Goal: Contribute content: Contribute content

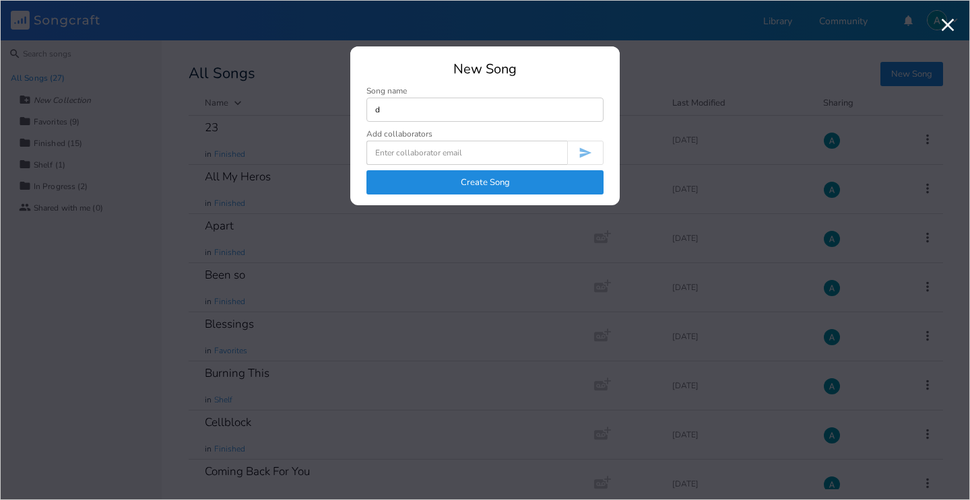
type input "d"
click at [392, 185] on button "Create Song" at bounding box center [484, 182] width 237 height 24
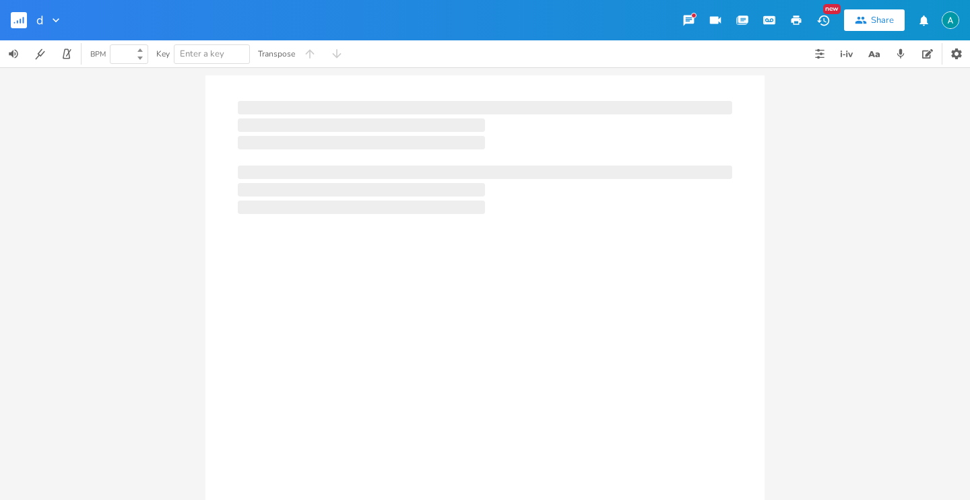
type input "100"
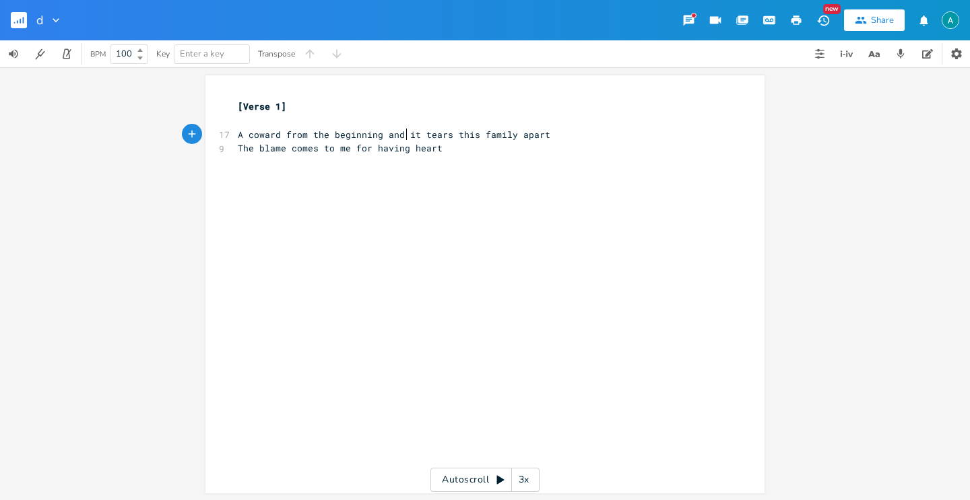
click at [401, 137] on span "A coward from the beginning and it tears this family apart" at bounding box center [394, 135] width 313 height 12
click at [380, 140] on pre "A coward from the beginning and it tears this family apart" at bounding box center [478, 135] width 486 height 14
click at [398, 140] on div "[Verse 1] ​ 17 A coward from the beginning and it tears this family apart 9 The…" at bounding box center [478, 135] width 486 height 70
click at [403, 137] on span "A coward from the beginning and it tears this family apart" at bounding box center [394, 135] width 313 height 12
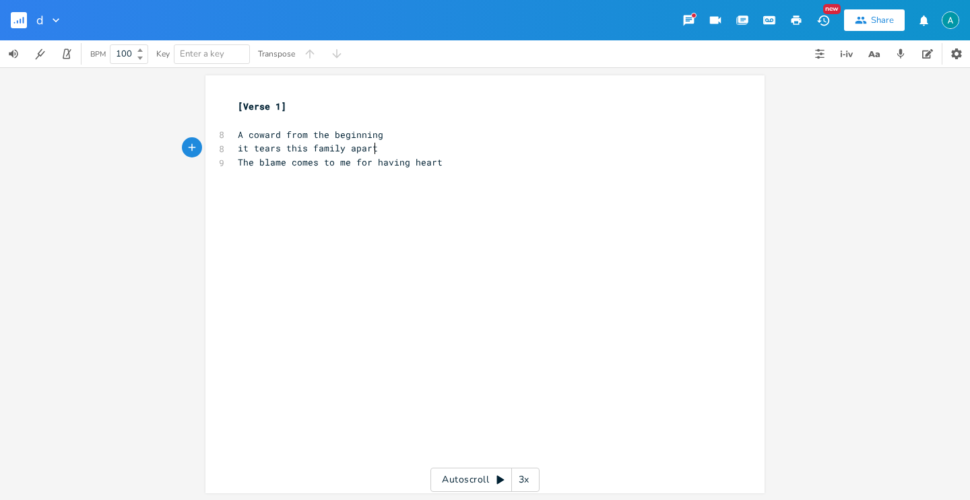
click at [385, 145] on pre "it tears this family apart" at bounding box center [478, 148] width 486 height 14
click at [340, 166] on pre "The blame comes to me for having heart" at bounding box center [478, 163] width 486 height 14
type textarea "me"
click at [341, 164] on span "The blame comes to me for having heart" at bounding box center [340, 162] width 205 height 12
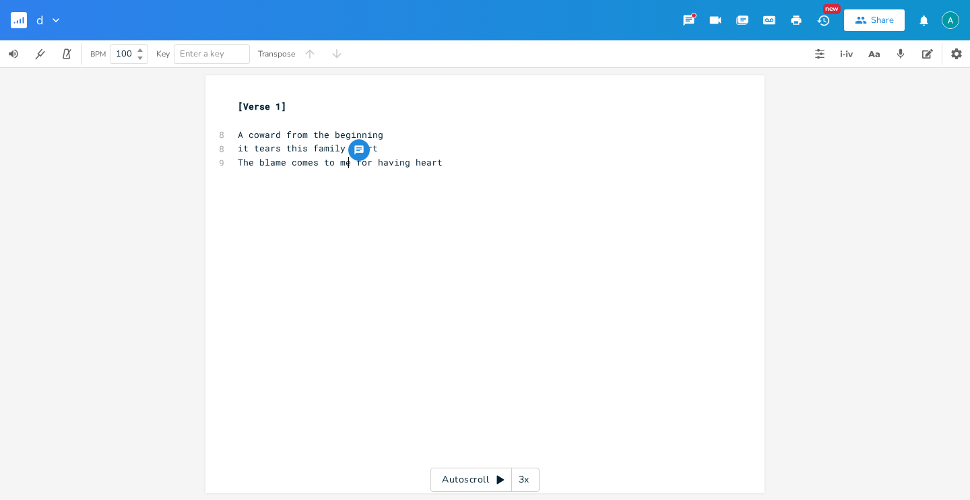
click at [343, 162] on span "The blame comes to me for having heart" at bounding box center [340, 162] width 205 height 12
click at [343, 161] on span "The blame comes to me for having heart" at bounding box center [340, 162] width 205 height 12
click at [344, 160] on span "The blame comes to me for having heart" at bounding box center [340, 162] width 205 height 12
type textarea "Now the blame comes to"
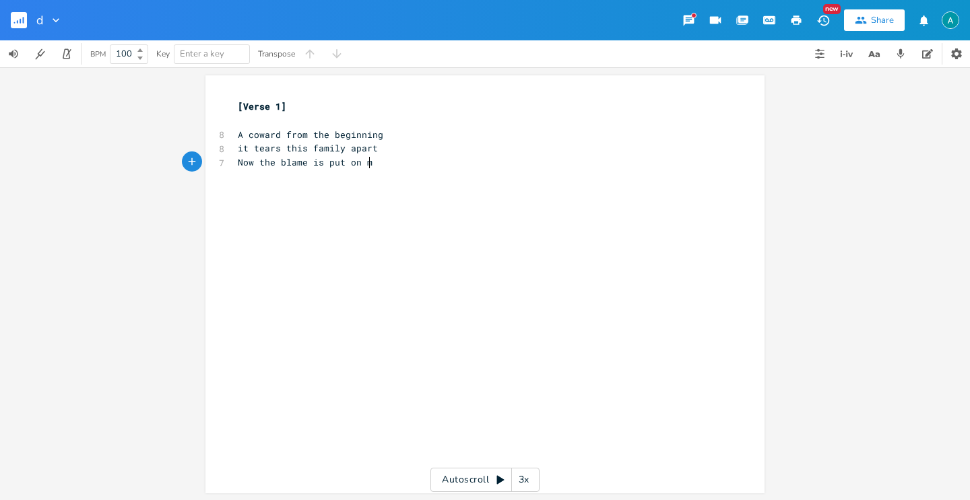
scroll to position [0, 51]
type textarea "is put on me"
type textarea "For teaching myself how to have"
type textarea "to have heart"
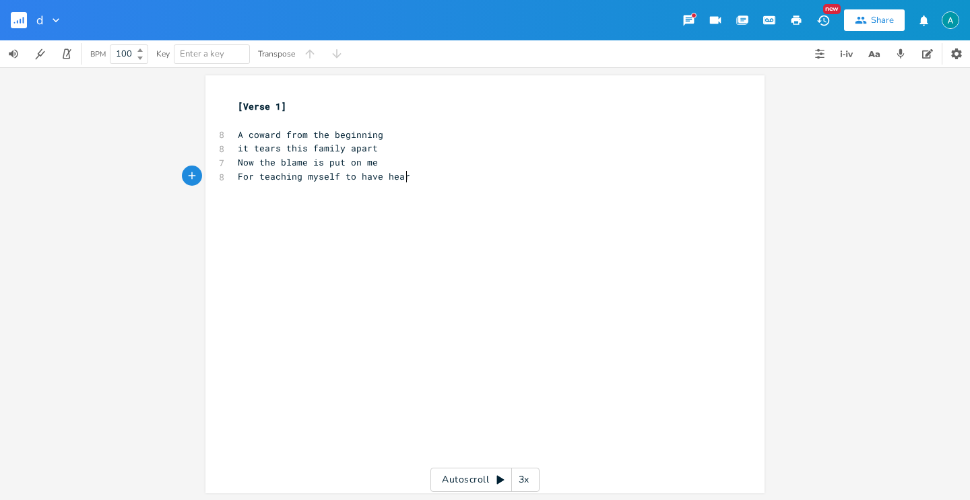
scroll to position [0, 55]
type textarea "A cuck"
type textarea "k, r"
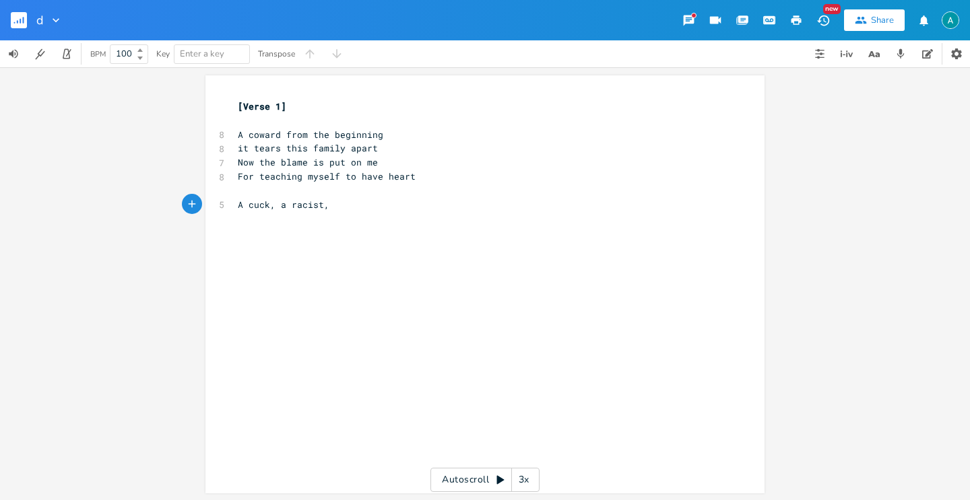
type textarea "a racist, a"
type textarea "not a man in any wa"
type textarea "Not a man in any way"
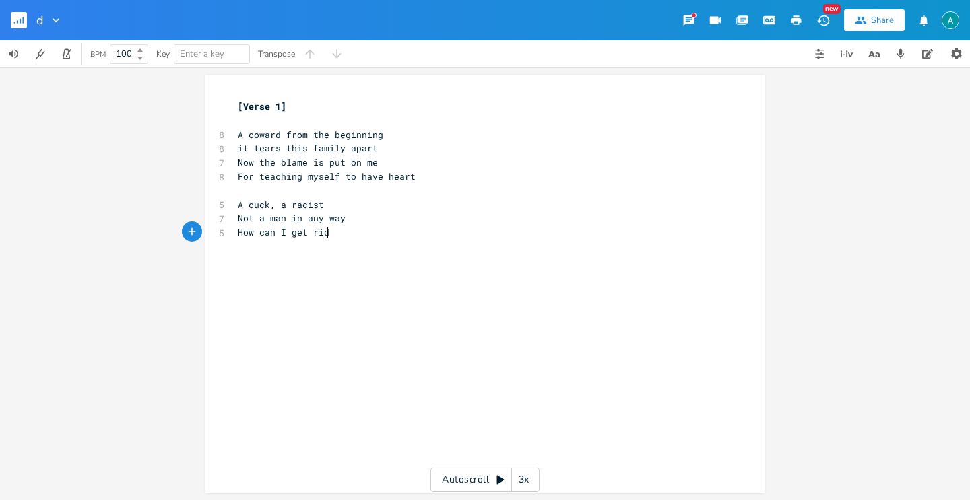
scroll to position [0, 69]
type textarea "How can I get rid"
type textarea "Living"
type textarea "th"
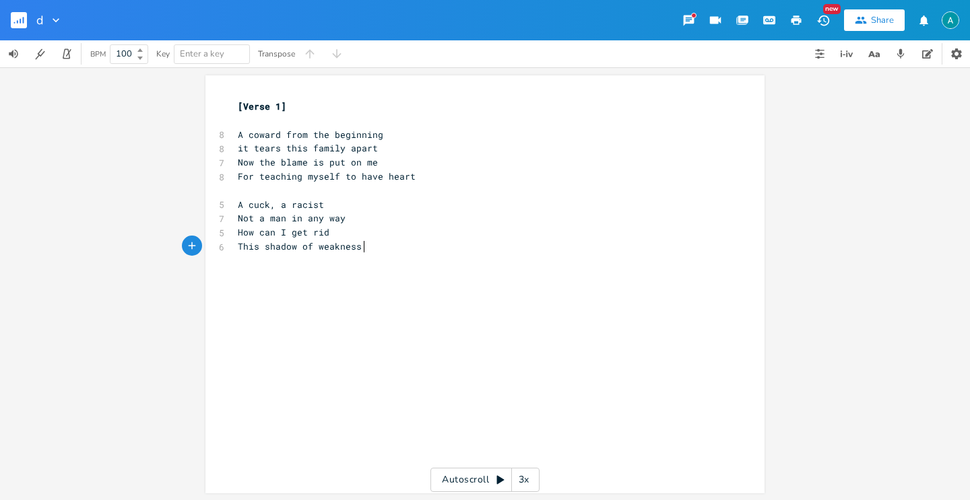
scroll to position [0, 105]
type textarea "This shadow of weakness you display"
type textarea "This shadow of"
drag, startPoint x: 307, startPoint y: 249, endPoint x: 232, endPoint y: 244, distance: 74.9
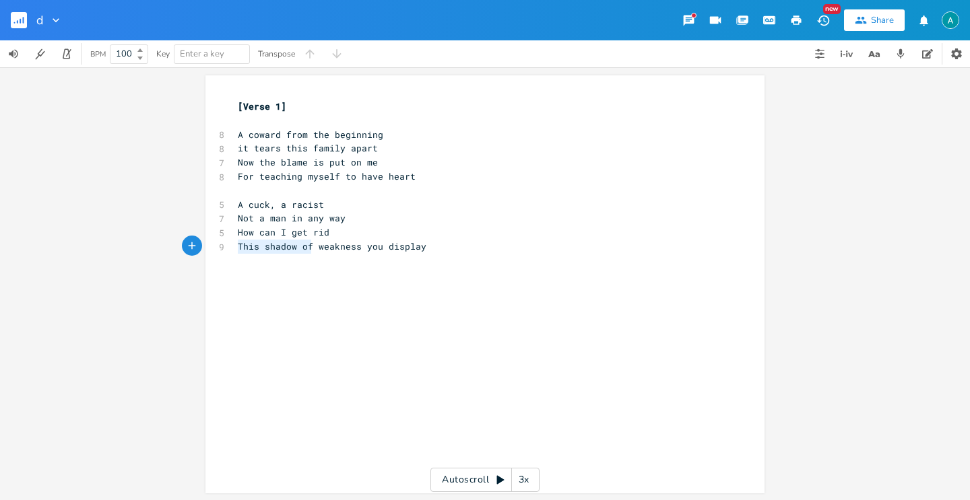
click at [235, 244] on pre "This shadow of weakness you display" at bounding box center [478, 247] width 486 height 14
click at [269, 255] on div "x [Verse 1] ​ 8 A coward from the beginning 8 it tears this family apart 7 Now …" at bounding box center [478, 177] width 486 height 160
type textarea "shadow of"
drag, startPoint x: 262, startPoint y: 251, endPoint x: 310, endPoint y: 252, distance: 47.8
click at [310, 252] on pre "This shadow of weakness you display" at bounding box center [478, 247] width 486 height 14
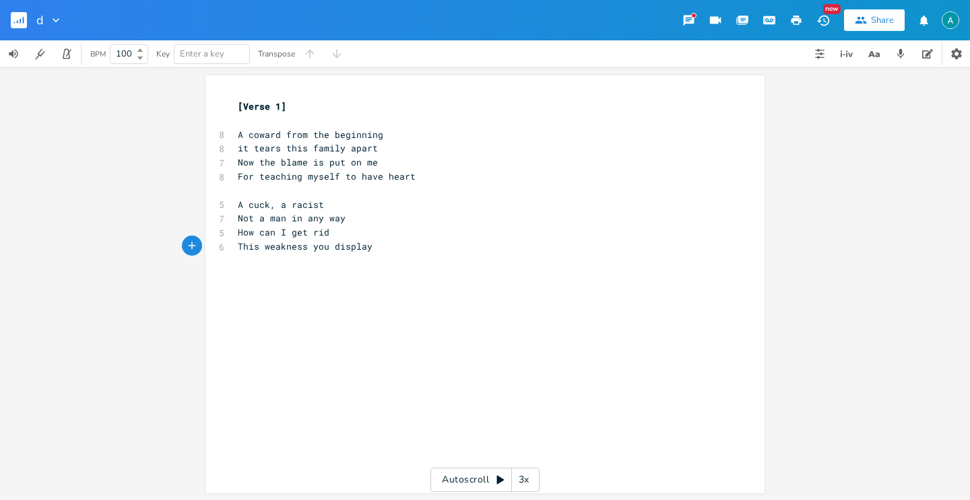
type textarea "y"
click at [311, 251] on span "This weakness you display" at bounding box center [305, 246] width 135 height 12
type textarea "that"
click at [402, 243] on pre "This weakness that you display" at bounding box center [478, 247] width 486 height 14
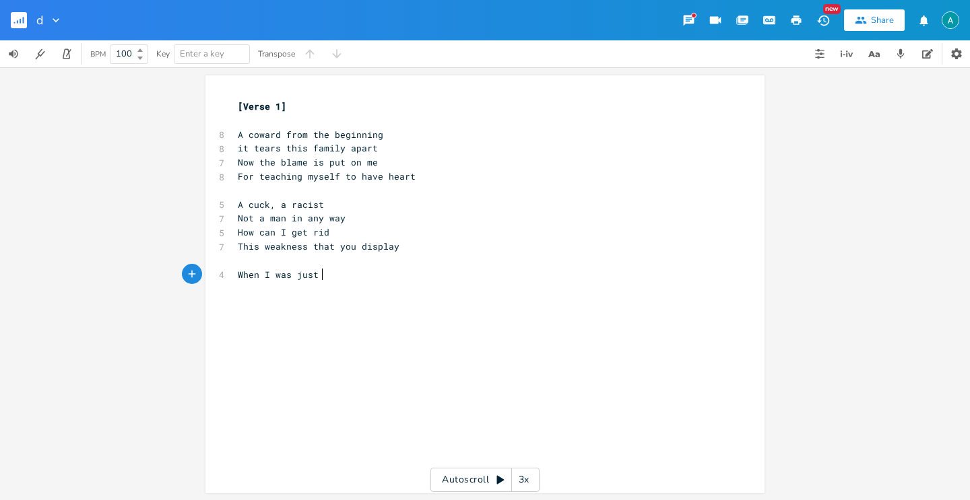
scroll to position [0, 73]
type textarea "When I was just a kid"
type textarea "i"
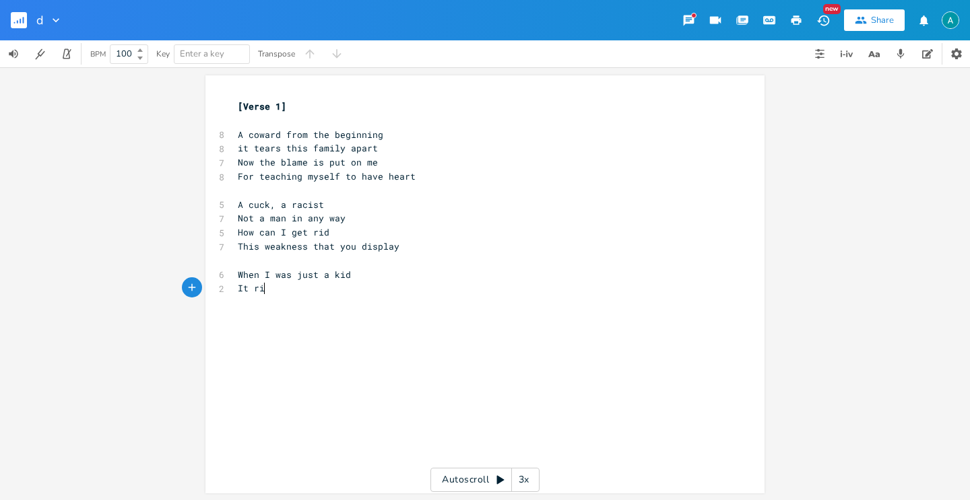
type textarea "It [PERSON_NAME]"
type textarea "ped my hear"
type textarea "t in two"
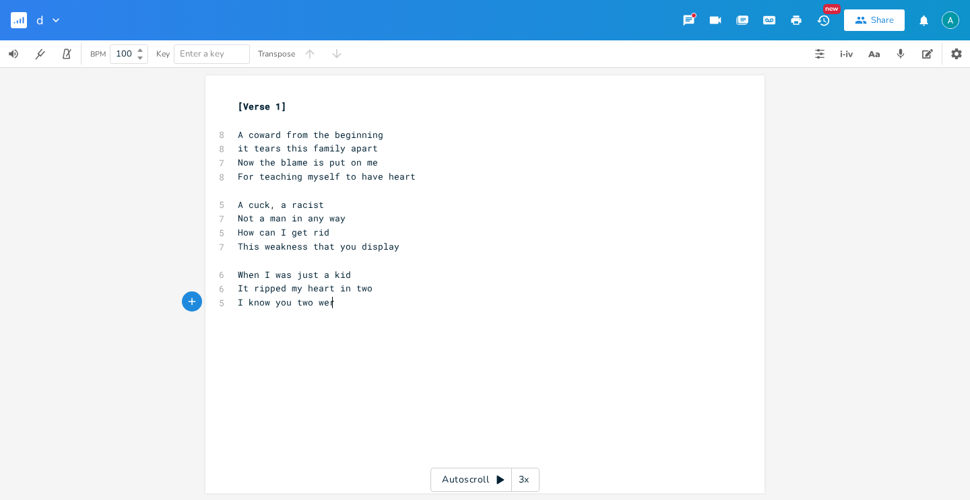
type textarea "I know you two were"
type textarea "you and mom"
type textarea "Expierenced it too"
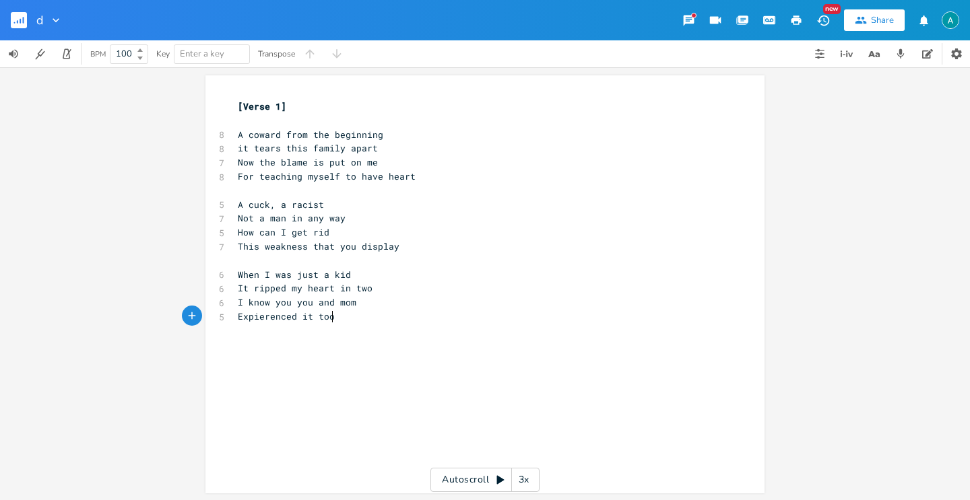
scroll to position [0, 73]
type textarea "This"
type textarea "e"
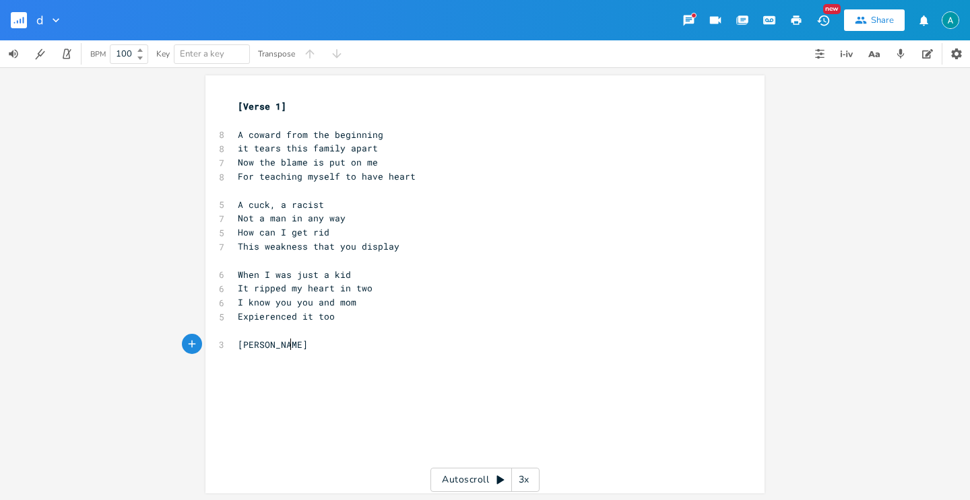
type textarea "[PERSON_NAME] o"
type textarea ", outsider"
type textarea "Fronm"
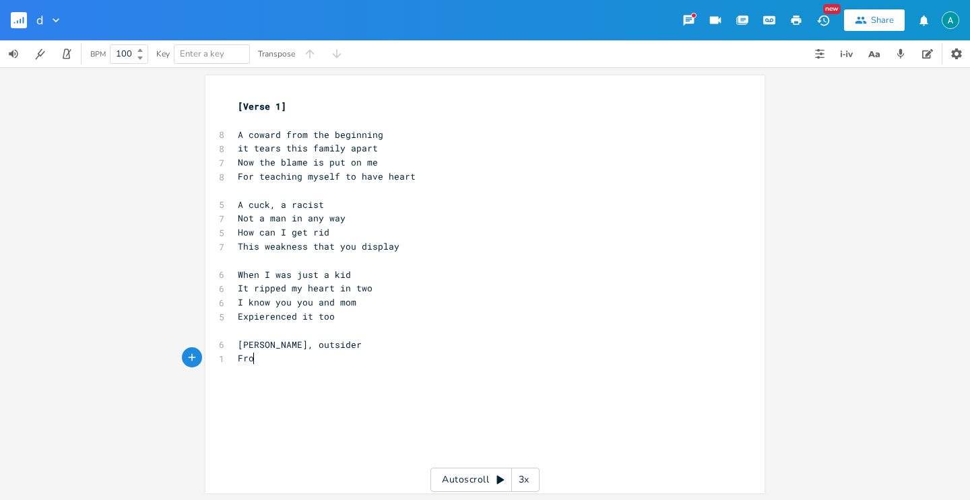
scroll to position [0, 25]
type textarea "m the"
type textarea "just the starrt"
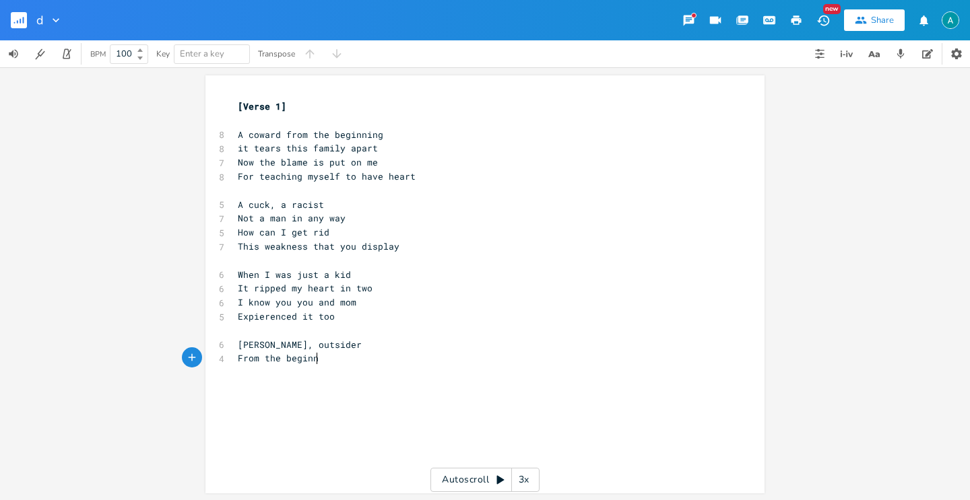
type textarea "the beginng"
type textarea "he very start"
type textarea "Being so stubbior"
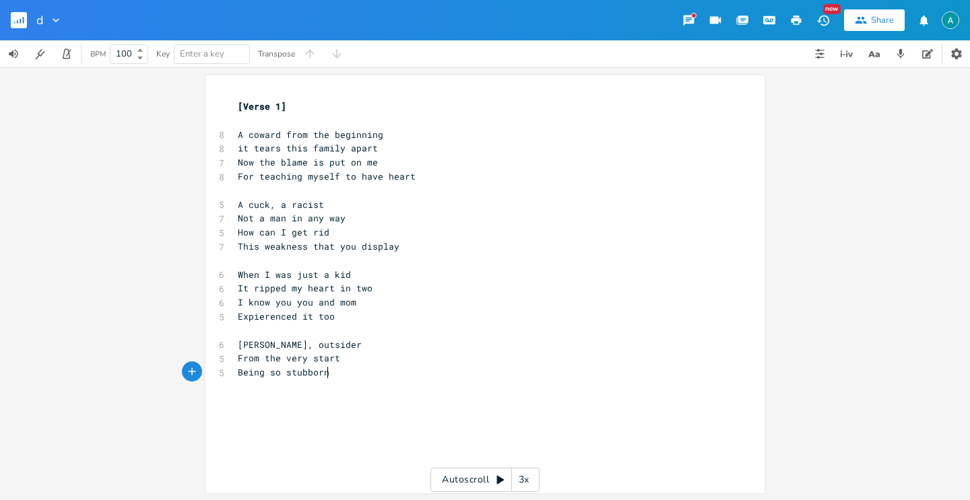
type textarea "orn"
type textarea "I untaught"
click at [874, 53] on icon "button" at bounding box center [874, 54] width 17 height 17
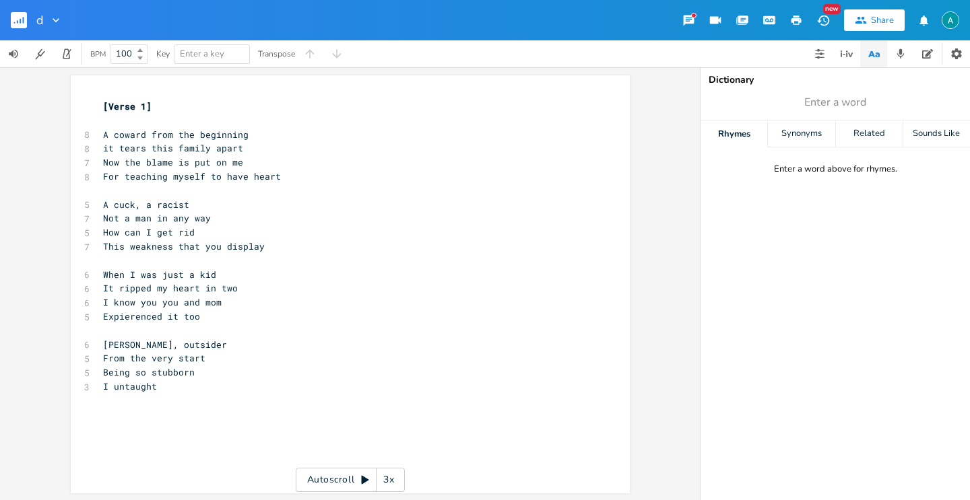
click at [853, 86] on div "Dictionary Enter a word Rhymes Synonyms Related Sounds Like Enter a word above …" at bounding box center [835, 283] width 269 height 433
type input "start"
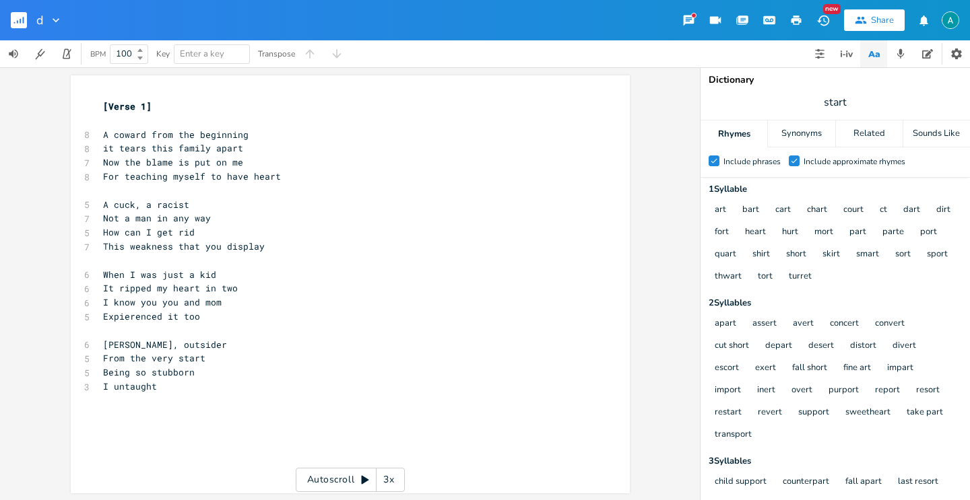
click at [796, 154] on div "Check Include phrases Check Include approximate rhymes" at bounding box center [835, 163] width 269 height 30
click at [795, 160] on icon at bounding box center [794, 161] width 6 height 5
click at [789, 160] on input "Check Include approximate rhymes" at bounding box center [789, 161] width 0 height 9
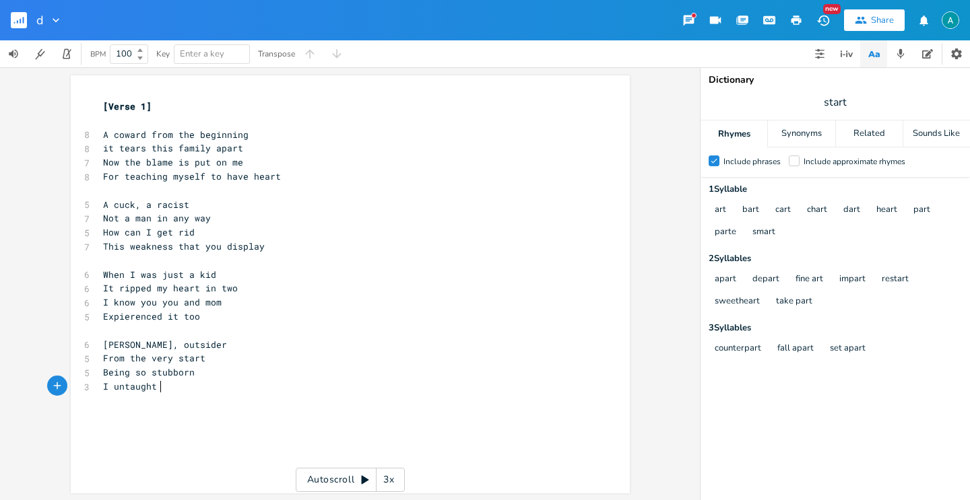
click at [210, 389] on pre "I untaught" at bounding box center [343, 387] width 486 height 14
type textarea "all this"
type textarea "To unlearn this is whats smart"
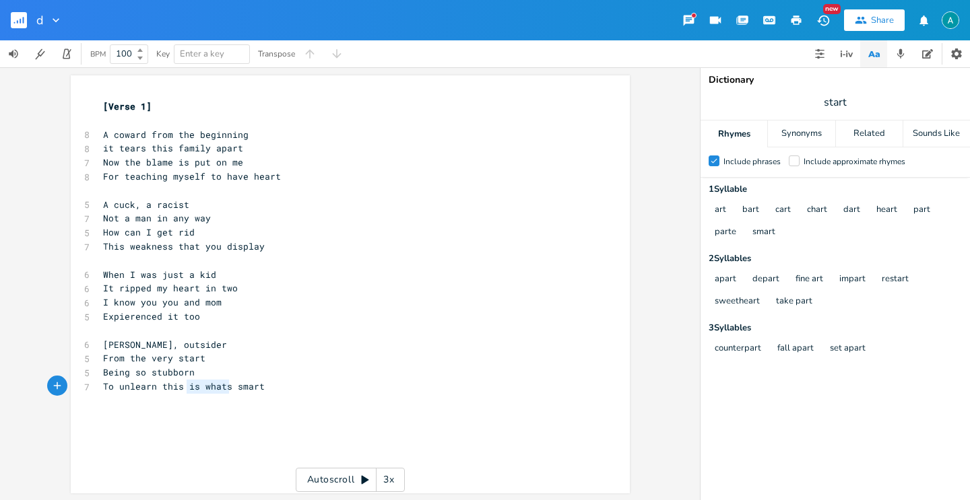
drag, startPoint x: 185, startPoint y: 388, endPoint x: 225, endPoint y: 392, distance: 40.6
click at [226, 391] on span "To unlearn this is whats smart" at bounding box center [184, 387] width 162 height 12
type textarea "took being"
click at [294, 396] on div "x [Verse 1] ​ 8 A coward from the beginning 8 it tears this family apart 7 Now …" at bounding box center [343, 247] width 486 height 300
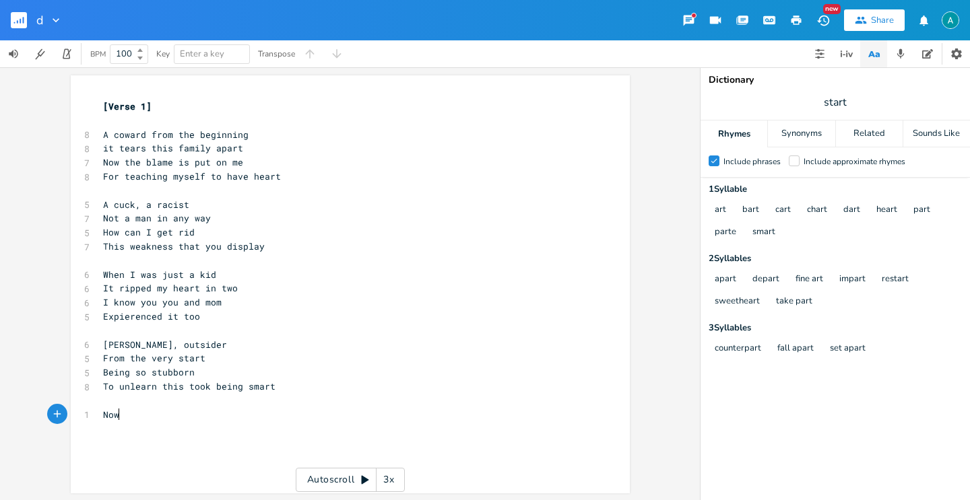
scroll to position [0, 21]
type textarea "Now people wanna s"
type textarea "sy"
type textarea "ay"
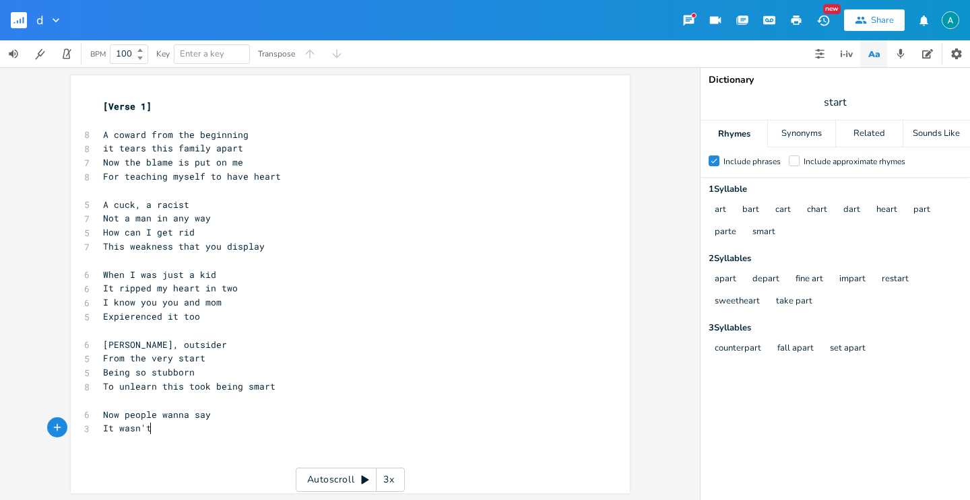
scroll to position [0, 36]
type textarea "It wasn't"
type textarea "'t all"
type textarea "ways this"
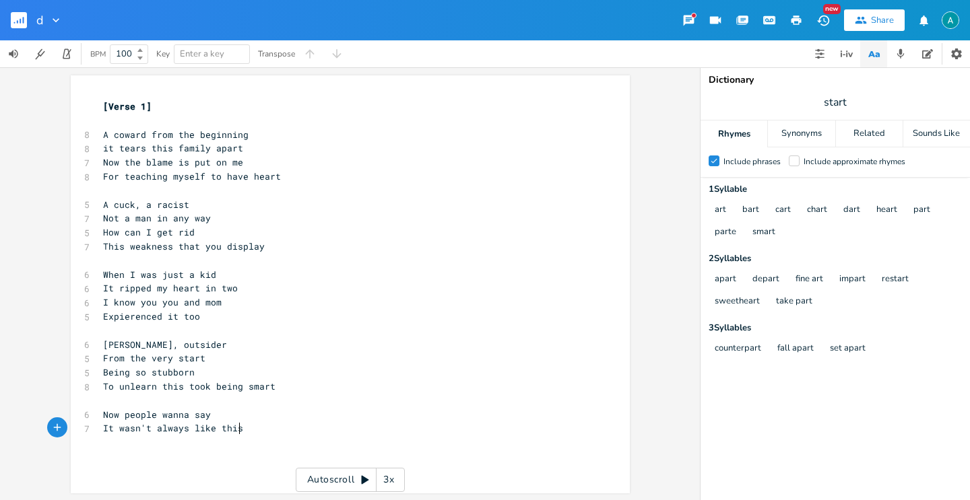
type textarea "like this"
type textarea "But my"
type textarea "our family is still"
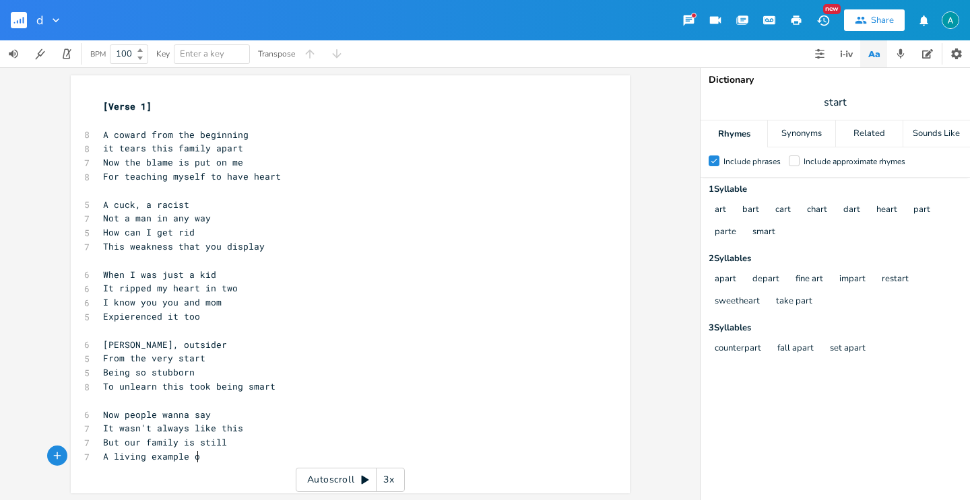
scroll to position [0, 79]
type textarea "A living example of"
click at [880, 103] on span "start" at bounding box center [835, 102] width 269 height 24
type input "this"
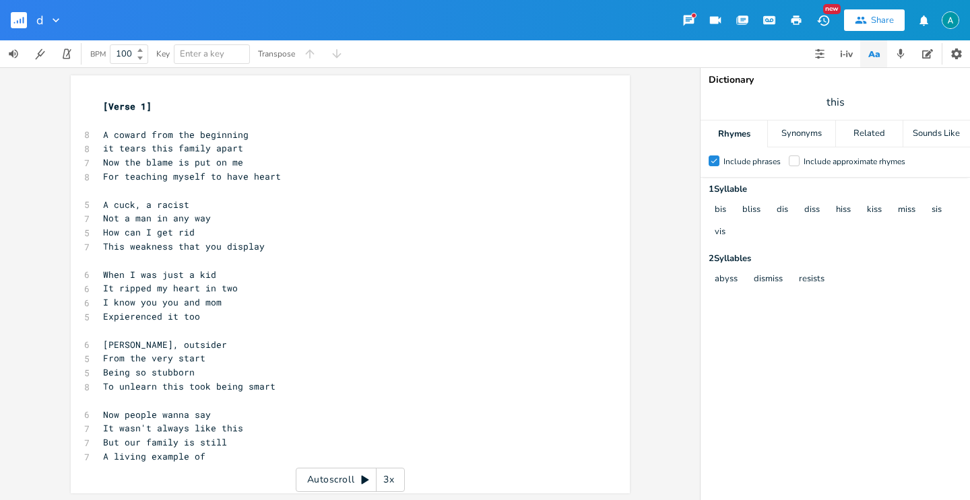
type textarea "But our family is still"
drag, startPoint x: 250, startPoint y: 436, endPoint x: 251, endPoint y: 428, distance: 8.2
click at [250, 434] on div "[Verse 1] ​ 8 A coward from the beginning 8 it tears this family apart 7 Now th…" at bounding box center [343, 282] width 486 height 364
click at [226, 461] on pre "A living example of" at bounding box center [343, 457] width 486 height 14
click at [165, 300] on span "I know you you and mom" at bounding box center [162, 302] width 119 height 12
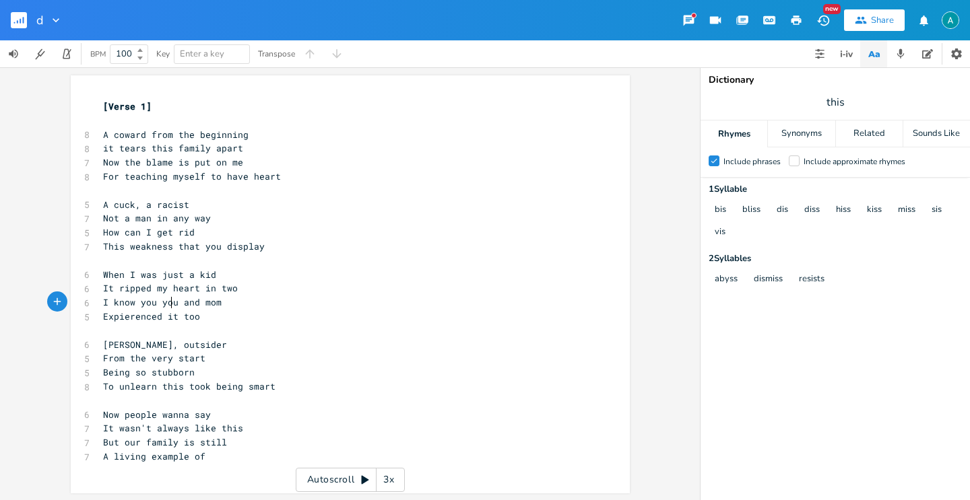
type textarea "you"
click at [166, 300] on span "I know you you and mom" at bounding box center [162, 302] width 119 height 12
click at [160, 430] on span "It wasn't always like this" at bounding box center [173, 428] width 140 height 12
type textarea "always"
click at [160, 430] on span "It wasn't always like this" at bounding box center [173, 428] width 140 height 12
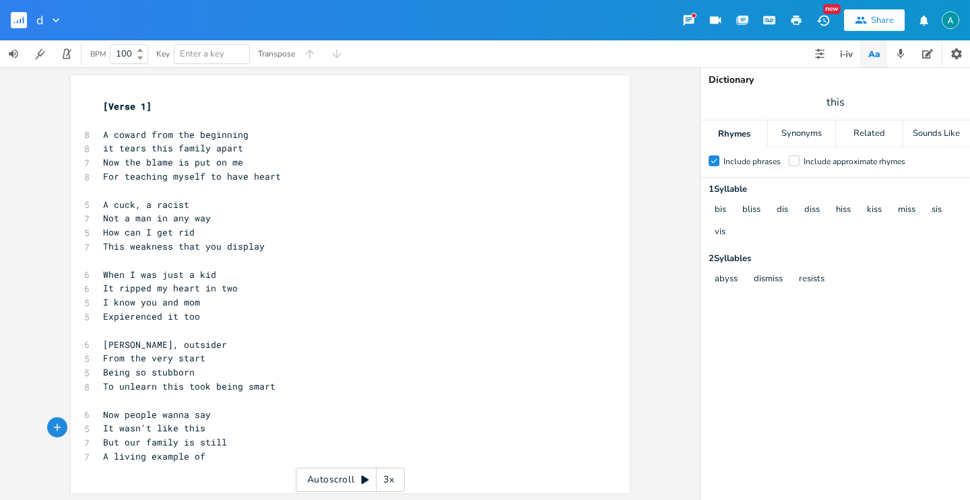
click at [203, 463] on div "x [Verse 1] ​ 8 A coward from the beginning 8 it tears this family apart 7 Now …" at bounding box center [343, 282] width 486 height 370
click at [125, 452] on span "A living example of" at bounding box center [154, 457] width 102 height 12
type textarea "living"
click at [125, 452] on span "A living example of" at bounding box center [154, 457] width 102 height 12
type textarea "n"
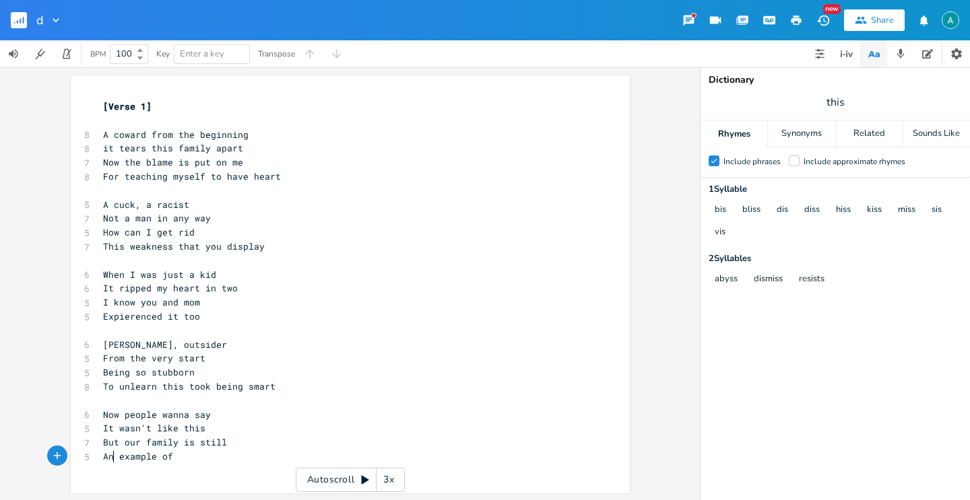
scroll to position [0, 5]
click at [170, 454] on span "An example of" at bounding box center [138, 457] width 70 height 12
type textarea "i"
type textarea "this non"
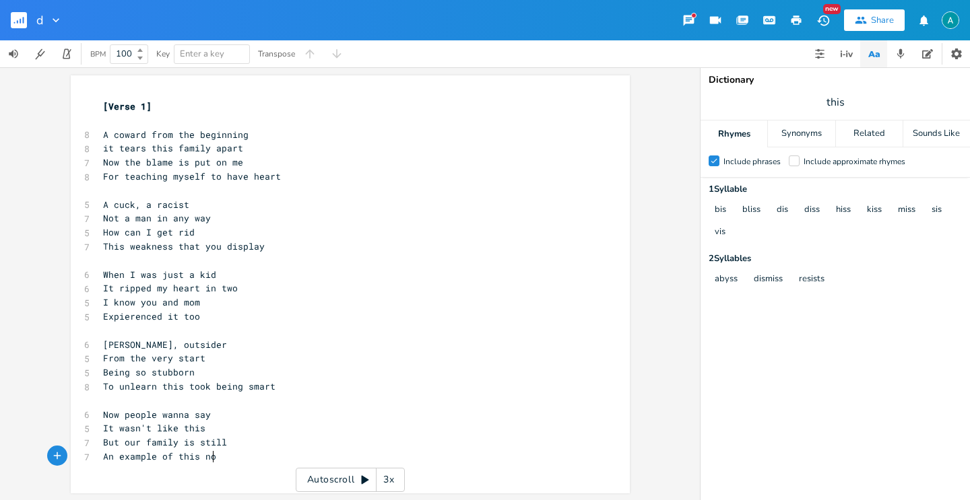
scroll to position [0, 32]
type textarea "ignon"
type textarea "non igno"
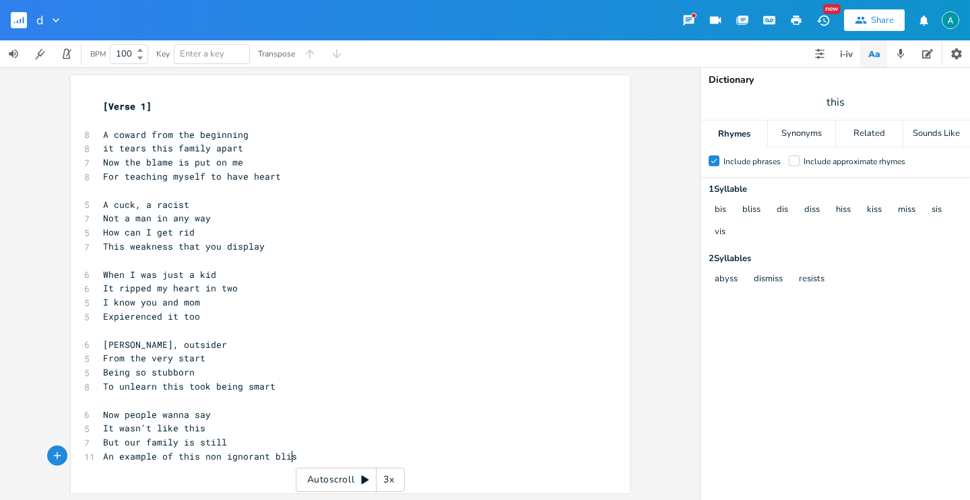
type textarea "gnorant bliss"
drag, startPoint x: 170, startPoint y: 457, endPoint x: 101, endPoint y: 461, distance: 69.5
click at [103, 461] on span "An example of this non ignorant bliss" at bounding box center [202, 457] width 199 height 12
type textarea "in"
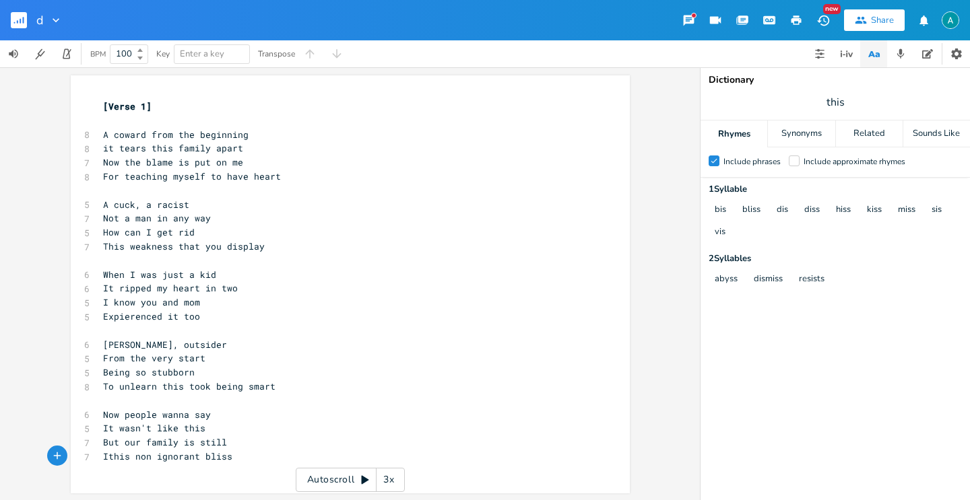
type textarea "In"
click at [154, 153] on span "it tears this family apart" at bounding box center [173, 148] width 140 height 12
type textarea "this"
click at [154, 153] on span "it tears this family apart" at bounding box center [173, 148] width 140 height 12
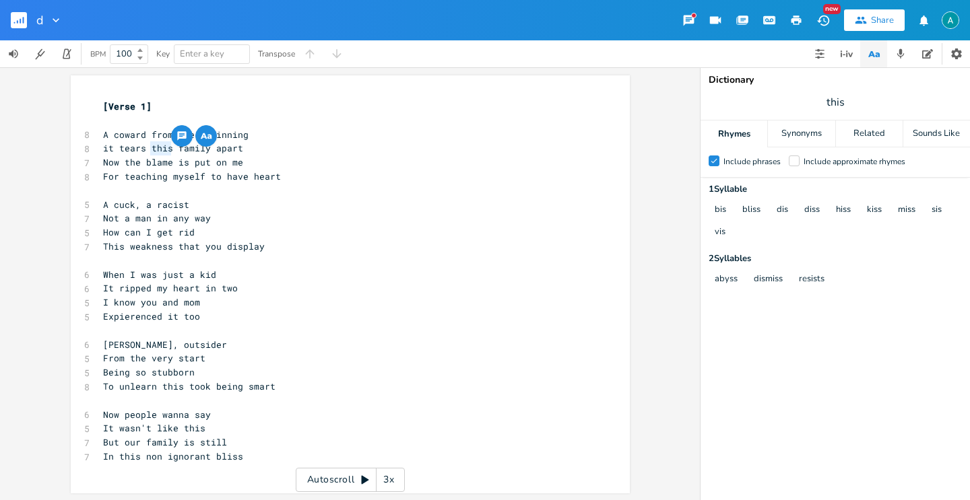
click at [176, 172] on span "For teaching myself to have heart" at bounding box center [192, 176] width 178 height 12
drag, startPoint x: 205, startPoint y: 148, endPoint x: 148, endPoint y: 150, distance: 56.6
click at [148, 150] on span "it tears this family apart" at bounding box center [173, 148] width 140 height 12
type textarea "us"
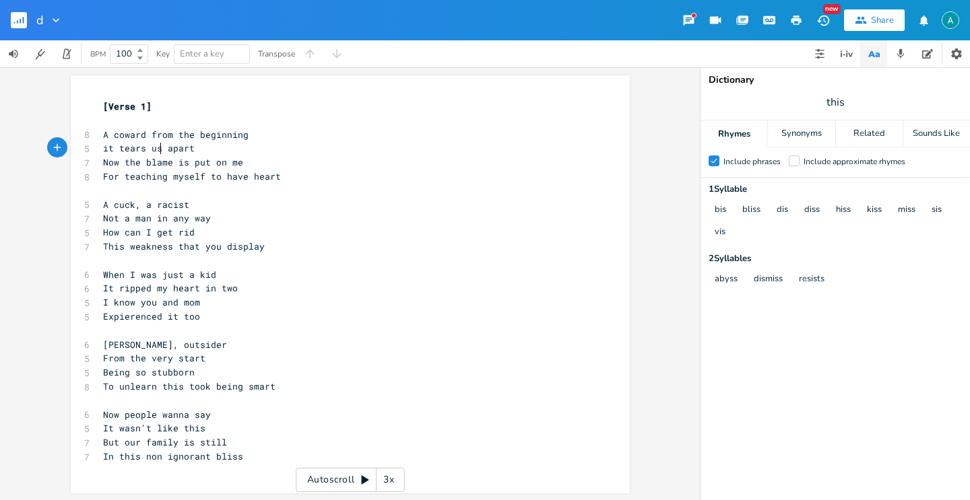
click at [201, 169] on pre "Now the blame is put on me" at bounding box center [343, 163] width 486 height 14
type textarea "put"
click at [201, 168] on pre "Now the blame is put on me" at bounding box center [343, 163] width 486 height 14
type textarea "teaching myself to hav"
drag, startPoint x: 120, startPoint y: 182, endPoint x: 237, endPoint y: 179, distance: 117.2
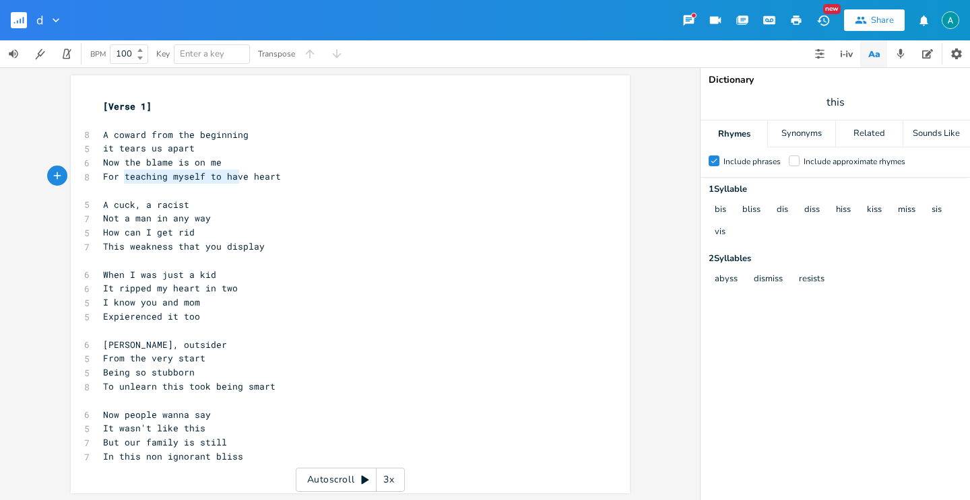
click at [237, 179] on pre "For teaching myself to have heart" at bounding box center [343, 177] width 486 height 14
drag, startPoint x: 119, startPoint y: 175, endPoint x: 240, endPoint y: 174, distance: 121.2
click at [240, 174] on span "For teaching myself to have heart" at bounding box center [192, 176] width 178 height 12
type textarea "having"
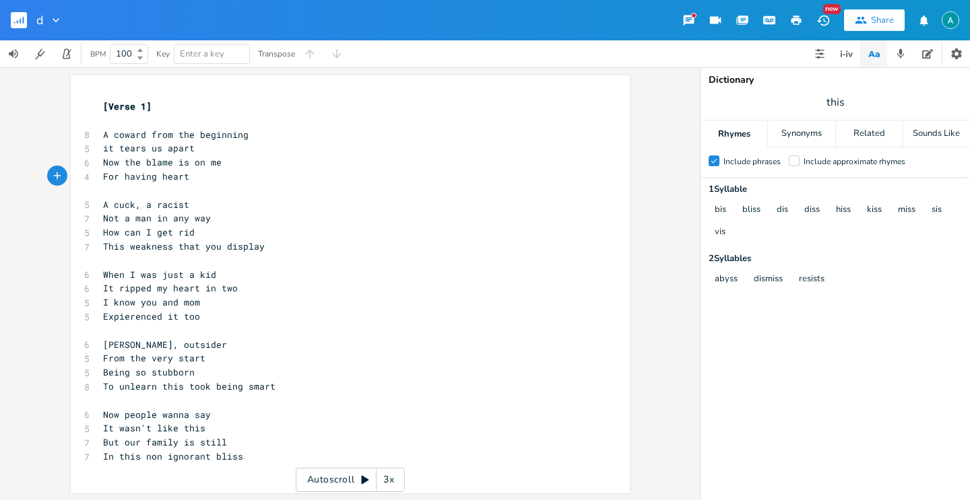
click at [103, 145] on span "it tears us apart" at bounding box center [149, 148] width 92 height 12
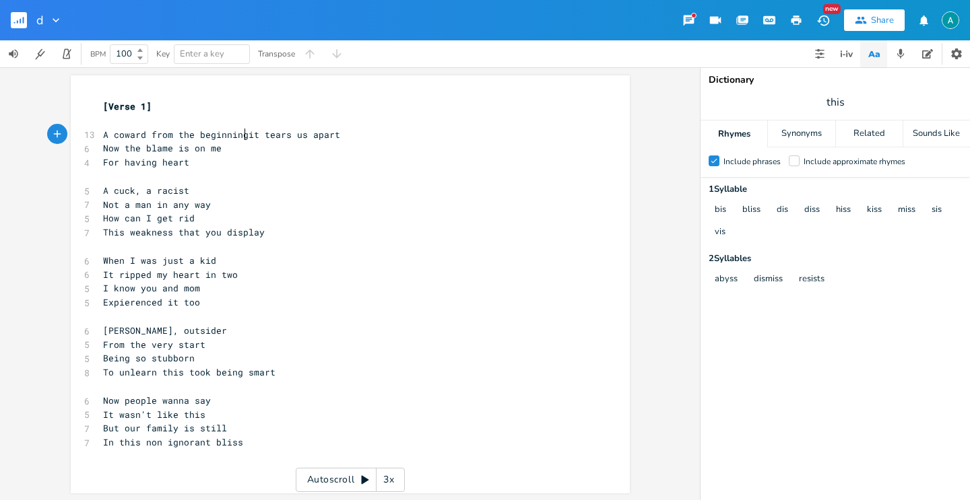
scroll to position [0, 2]
click at [103, 163] on span "For having heart" at bounding box center [146, 162] width 86 height 12
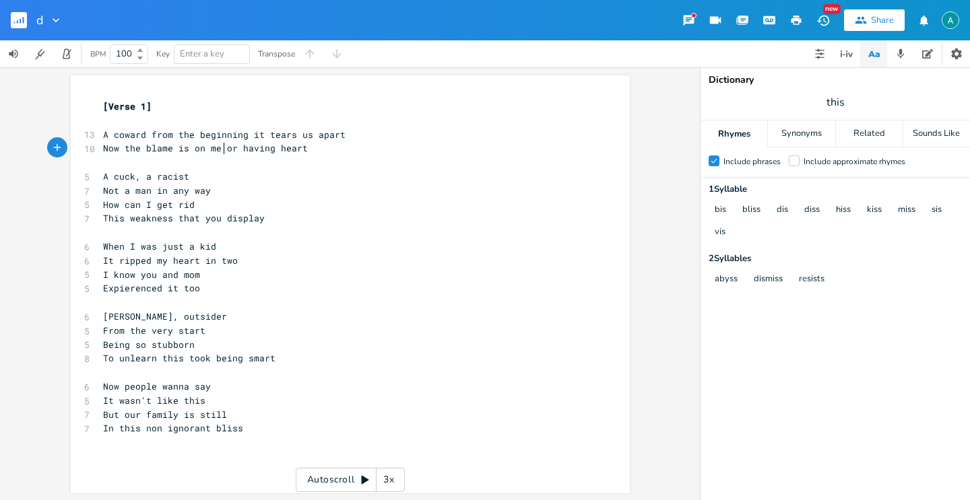
type textarea "f"
click at [103, 193] on span "Not a man in any way" at bounding box center [157, 191] width 108 height 12
click at [103, 187] on span "Not a man in any way" at bounding box center [157, 191] width 108 height 12
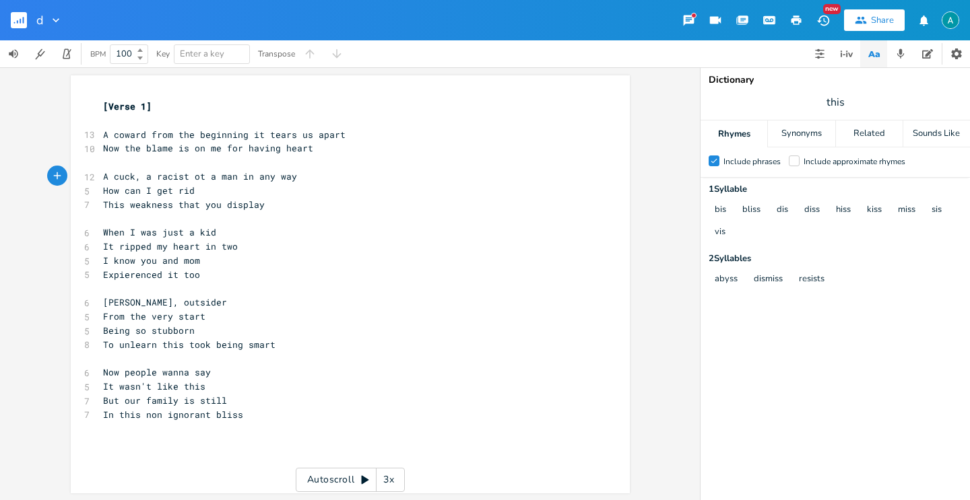
type textarea "n"
click at [103, 204] on span "This weakness that you display" at bounding box center [184, 205] width 162 height 12
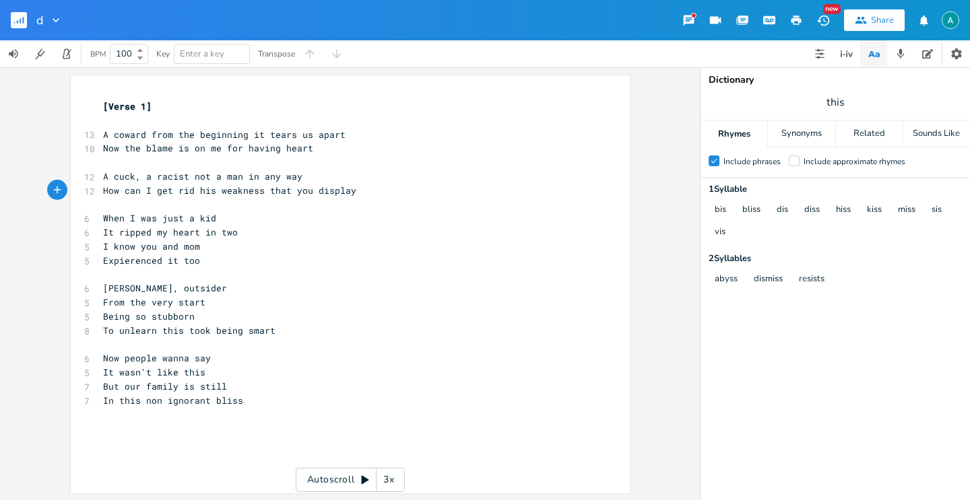
type textarea "t"
click at [106, 230] on span "It ripped my heart in two" at bounding box center [170, 232] width 135 height 12
type textarea "When"
drag, startPoint x: 123, startPoint y: 218, endPoint x: 94, endPoint y: 223, distance: 30.0
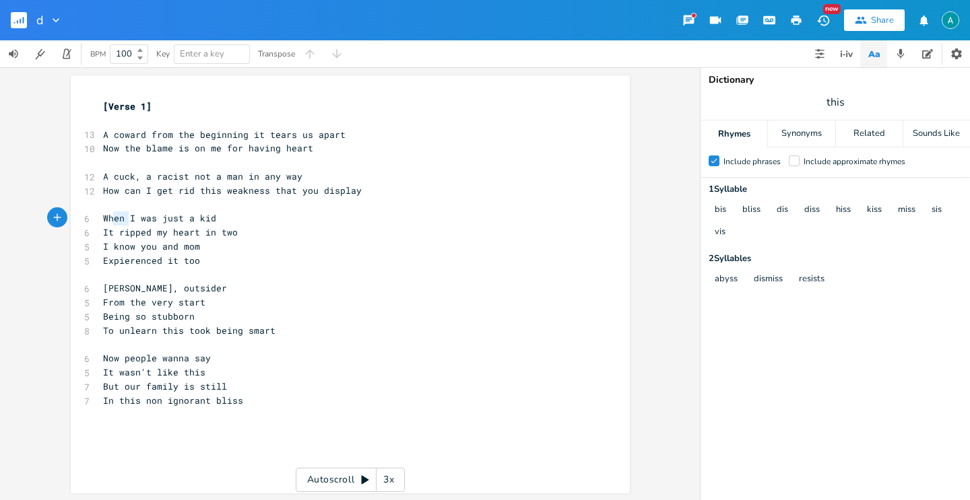
click at [94, 223] on div "When x [Verse 1] ​ 13 A coward from the beginning it tears us apart 10 Now the …" at bounding box center [350, 284] width 559 height 418
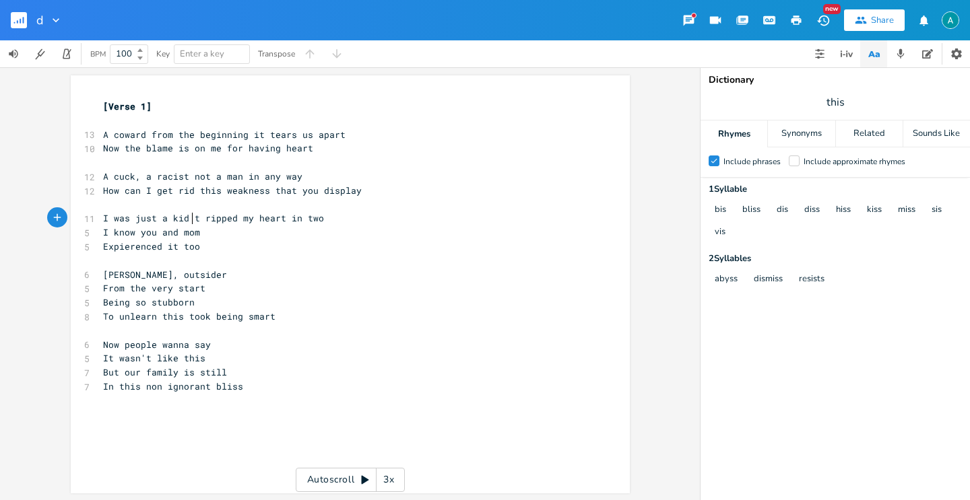
type textarea "i"
click at [103, 240] on span "Expierenced it too" at bounding box center [151, 246] width 97 height 12
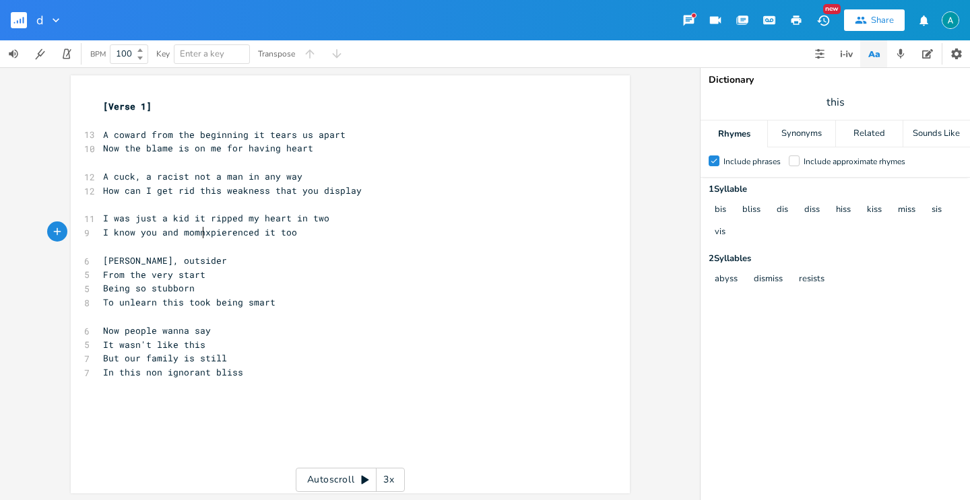
scroll to position [0, 4]
type textarea "n e"
click at [198, 234] on span "I know you and momn expierenced it too" at bounding box center [205, 232] width 205 height 12
click at [100, 278] on pre "From the very start" at bounding box center [343, 275] width 486 height 14
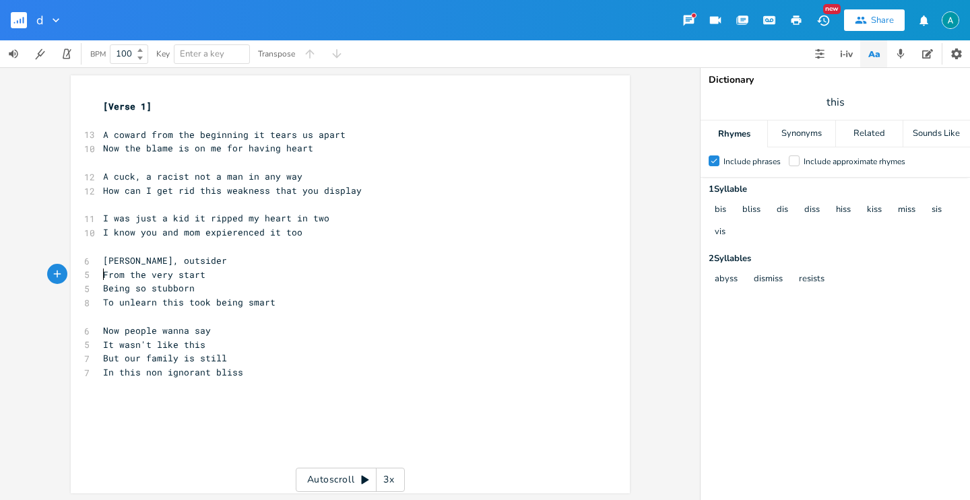
click at [104, 273] on span "From the very start" at bounding box center [154, 275] width 102 height 12
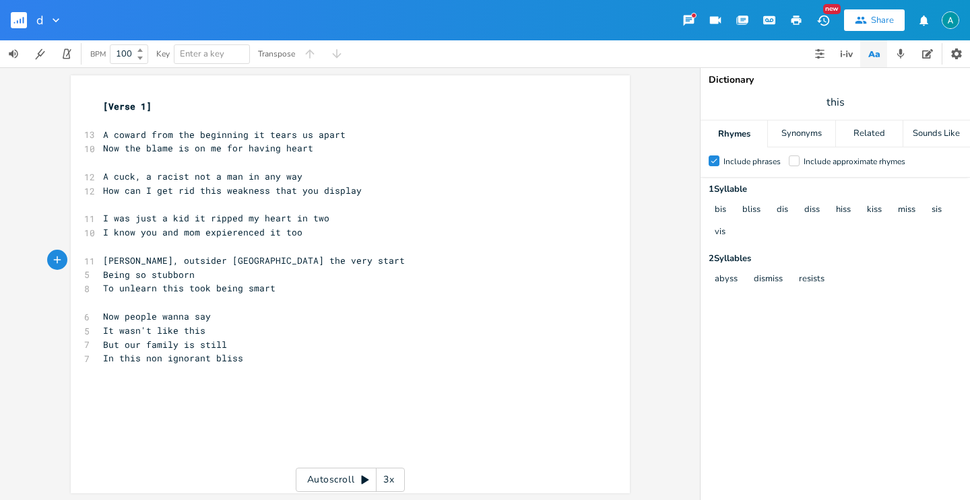
type textarea "f"
click at [103, 289] on span "To unlearn this took being smart" at bounding box center [189, 288] width 172 height 12
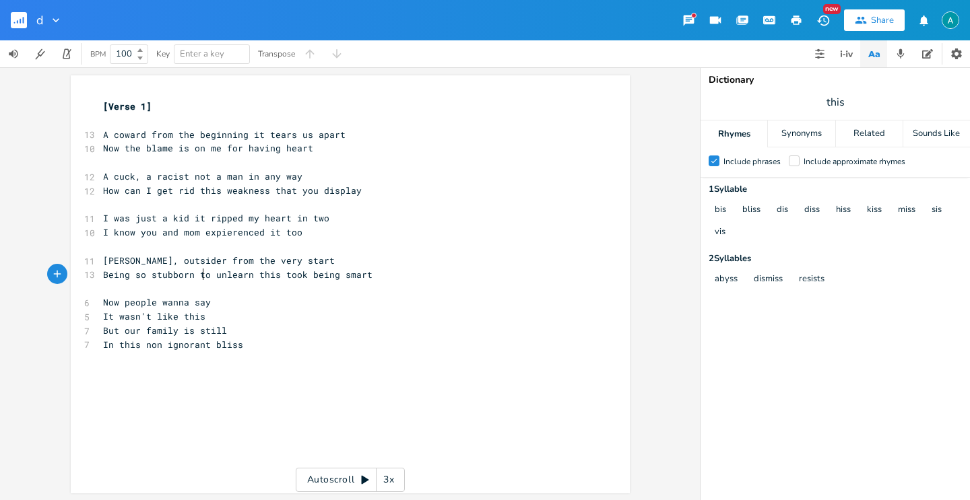
type textarea "t"
drag, startPoint x: 124, startPoint y: 277, endPoint x: 104, endPoint y: 278, distance: 20.2
click at [104, 278] on span "Being so stubborn to unlearn this took being smart" at bounding box center [237, 275] width 269 height 12
type textarea "ut"
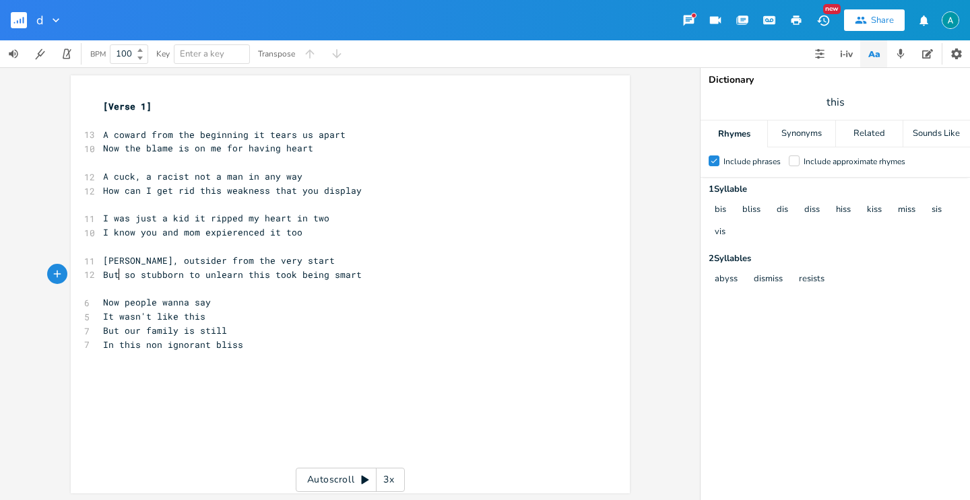
click at [252, 278] on span "But so stubborn to unlearn this took being smart" at bounding box center [232, 275] width 259 height 12
type textarea "it"
click at [118, 317] on span "It wasn't like this" at bounding box center [154, 317] width 102 height 12
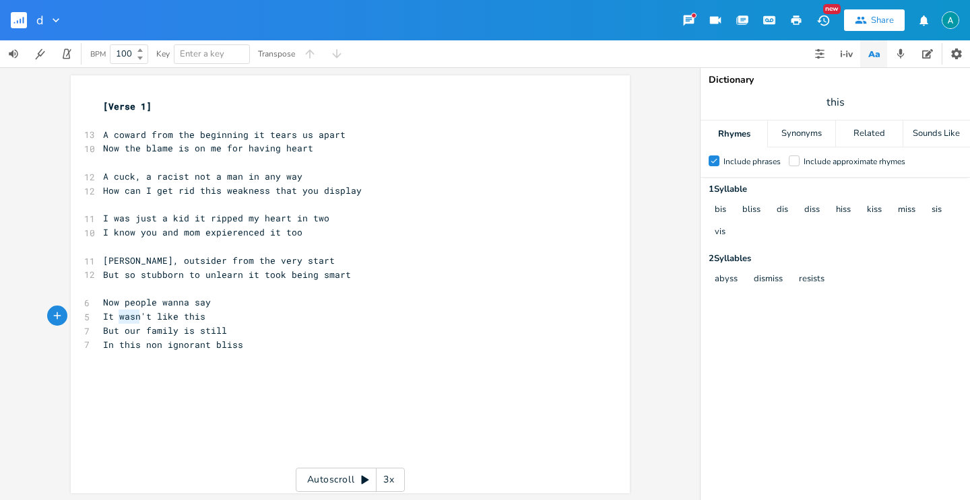
click at [118, 317] on span "It wasn't like this" at bounding box center [154, 317] width 102 height 12
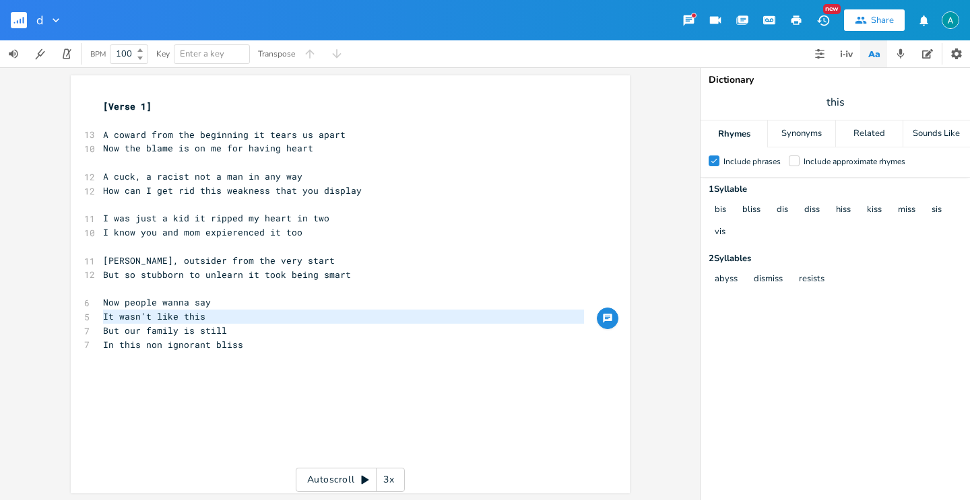
type textarea "it"
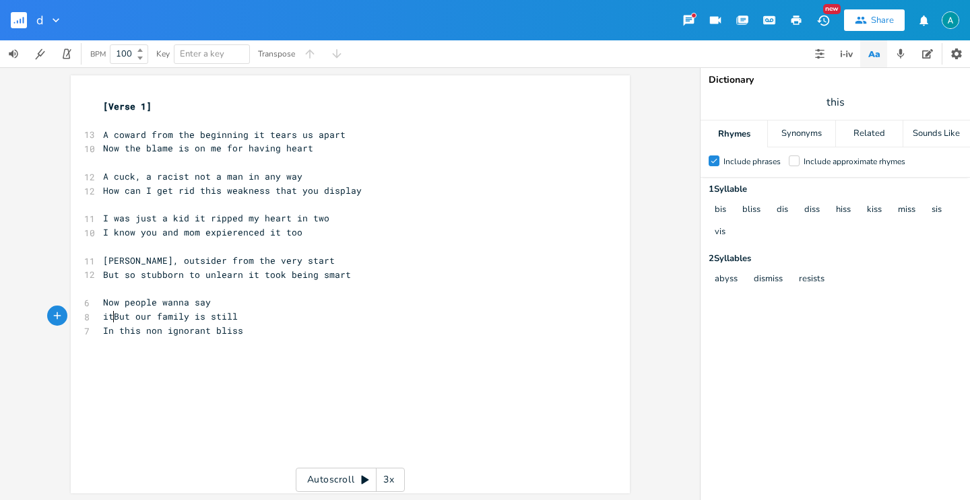
scroll to position [0, 5]
type textarea "It#s"
type textarea "'s just another day"
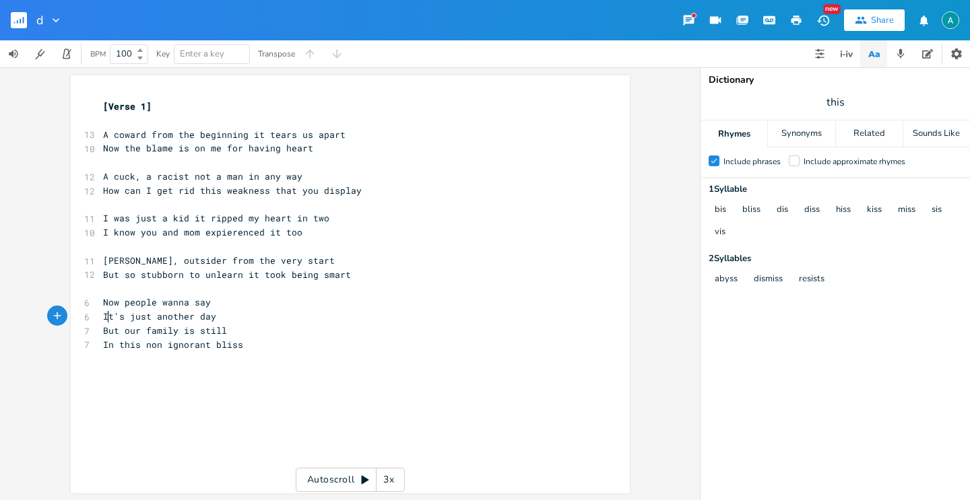
type textarea "ow people wanna say I"
click at [103, 308] on div "[Verse 1] ​ 13 A coward from the beginning it tears us apart 10 Now the blame i…" at bounding box center [343, 226] width 486 height 252
type textarea "i"
click at [100, 328] on pre "In this non ignorant bliss" at bounding box center [343, 331] width 486 height 14
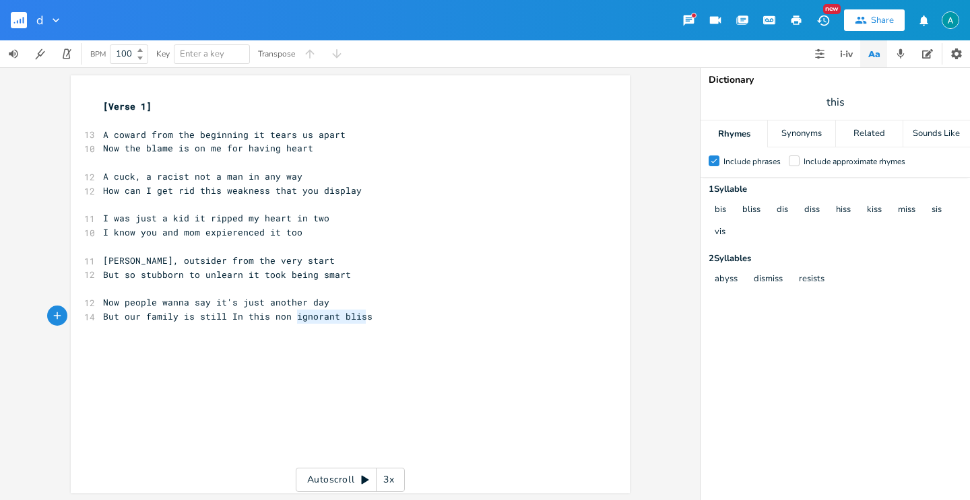
type textarea "ignorant bliss"
type textarea "In this non ignorant bliss"
drag, startPoint x: 370, startPoint y: 324, endPoint x: 230, endPoint y: 320, distance: 139.5
click at [227, 321] on div "x [Verse 1] ​ 13 A coward from the beginning it tears us apart 10 Now the blame…" at bounding box center [343, 212] width 486 height 230
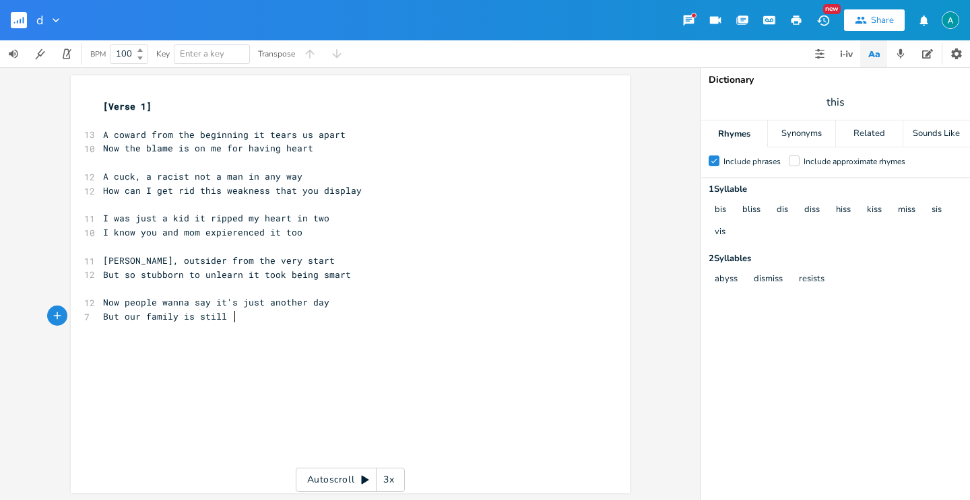
type textarea "no"
type textarea "not o fucking"
type textarea "[PERSON_NAME]"
click at [261, 305] on span "Now people wanna say it's just another day" at bounding box center [216, 302] width 226 height 12
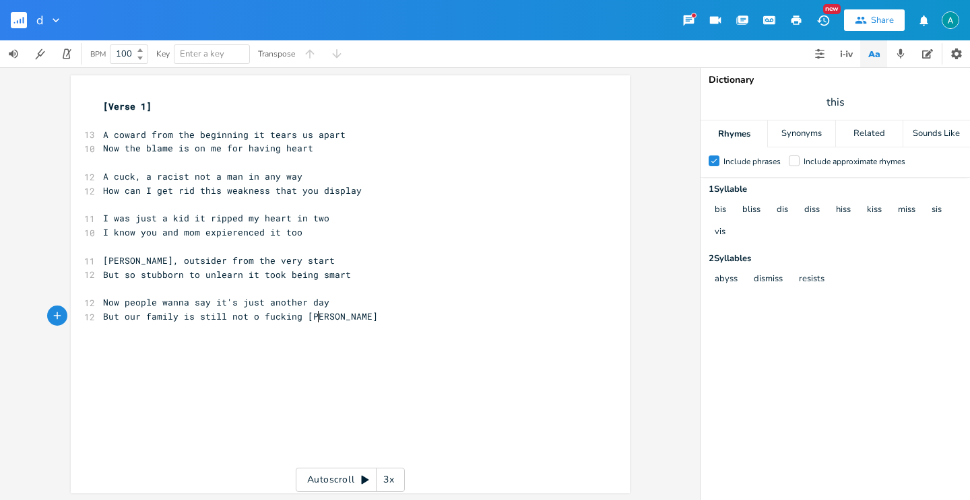
click at [249, 341] on div "x [Verse 1] ​ 13 A coward from the beginning it tears us apart 10 Now the blame…" at bounding box center [360, 297] width 520 height 401
type textarea "[]"
type textarea "Pre-Chorus"
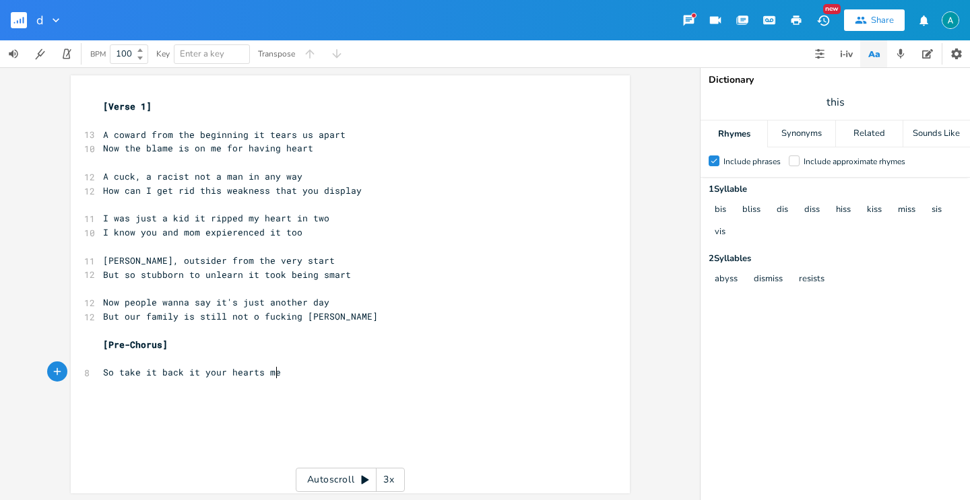
type textarea "So take it back it your hearts mess"
type textarea "s message"
type textarea "Look me in the eyes"
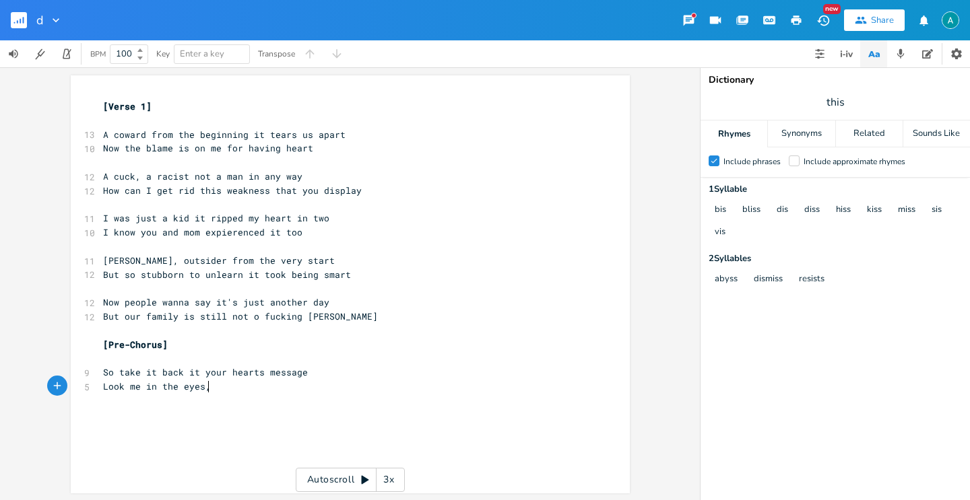
scroll to position [0, 3]
type textarea ", your living"
type textarea "u're living"
click at [880, 93] on span "this" at bounding box center [835, 102] width 269 height 24
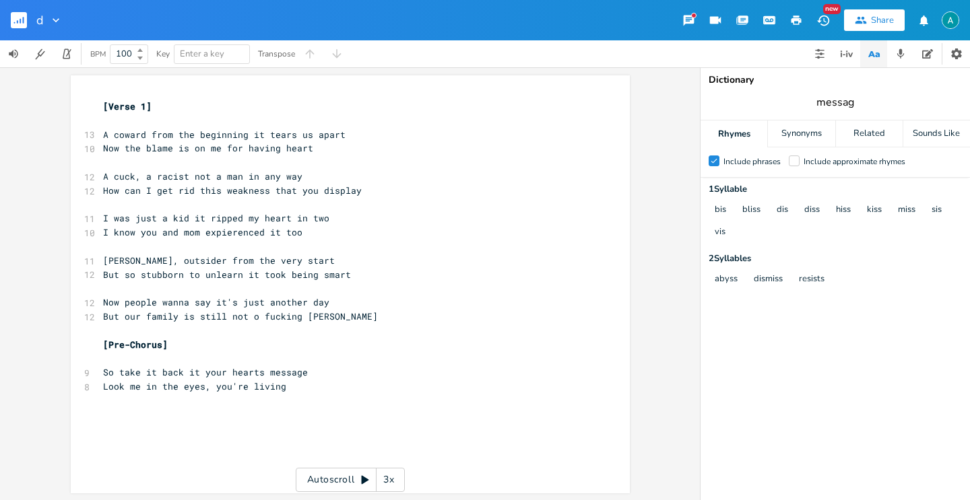
type input "message"
click at [874, 112] on span "message" at bounding box center [835, 102] width 269 height 24
click at [292, 385] on pre "Look me in the eyes, you're living" at bounding box center [343, 387] width 486 height 14
click at [791, 166] on div at bounding box center [794, 161] width 11 height 11
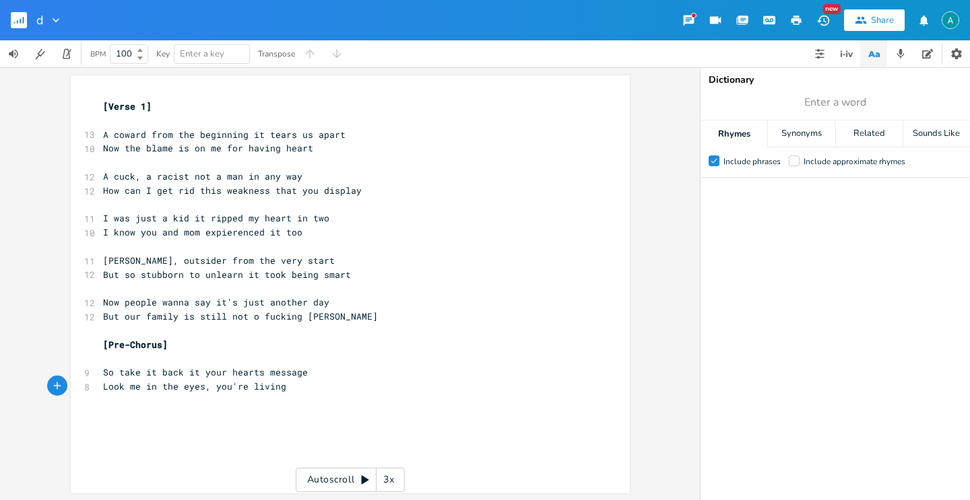
click at [789, 166] on input "Include approximate rhymes" at bounding box center [789, 161] width 0 height 9
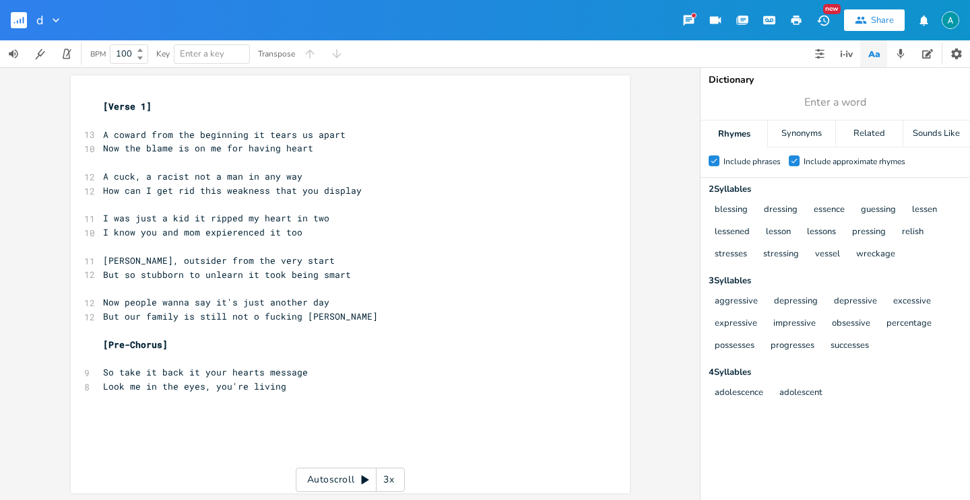
click at [304, 387] on pre "Look me in the eyes, you're living" at bounding box center [343, 387] width 486 height 14
type textarea "essence"
click at [271, 415] on div "x [Verse 1] ​ 13 A coward from the beginning it tears us apart 10 Now the blame…" at bounding box center [360, 297] width 520 height 401
drag, startPoint x: 230, startPoint y: 390, endPoint x: 238, endPoint y: 388, distance: 8.3
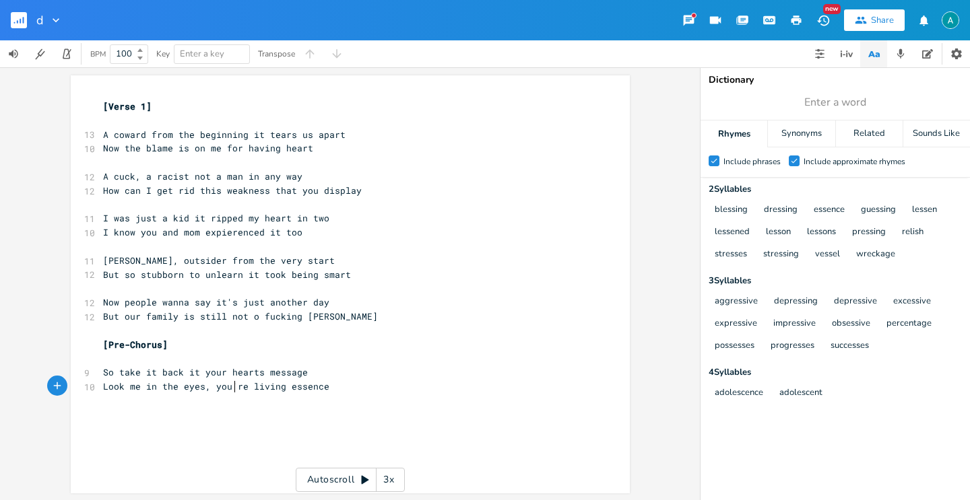
click at [230, 389] on span "Look me in the eyes, you're living essence" at bounding box center [216, 387] width 226 height 12
type textarea "u"
click at [195, 376] on span "So take it back it your hearts message" at bounding box center [205, 372] width 205 height 12
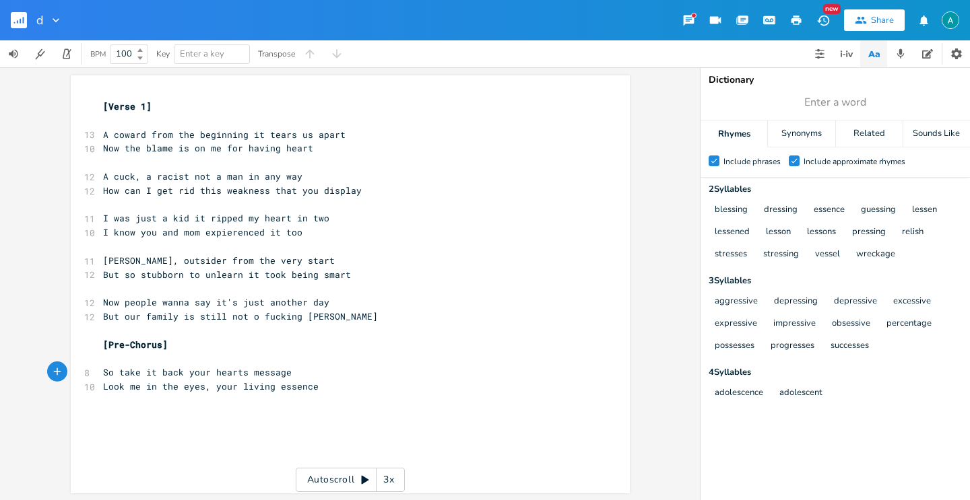
type textarea ","
click at [116, 393] on pre "Look me in the eyes, your living essence" at bounding box center [343, 387] width 486 height 14
type textarea "And"
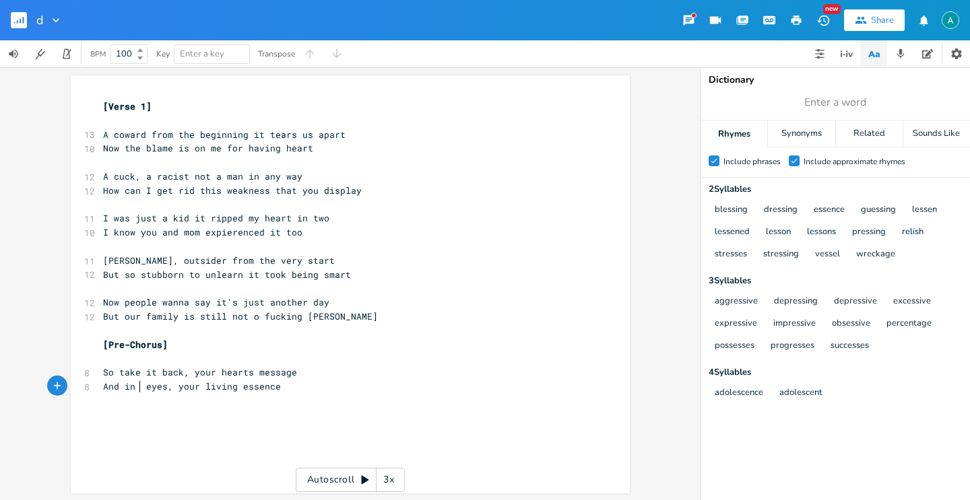
scroll to position [0, 11]
type textarea "my"
click at [324, 391] on pre "And in my eyes, your living essence" at bounding box center [343, 387] width 486 height 14
type textarea "[]"
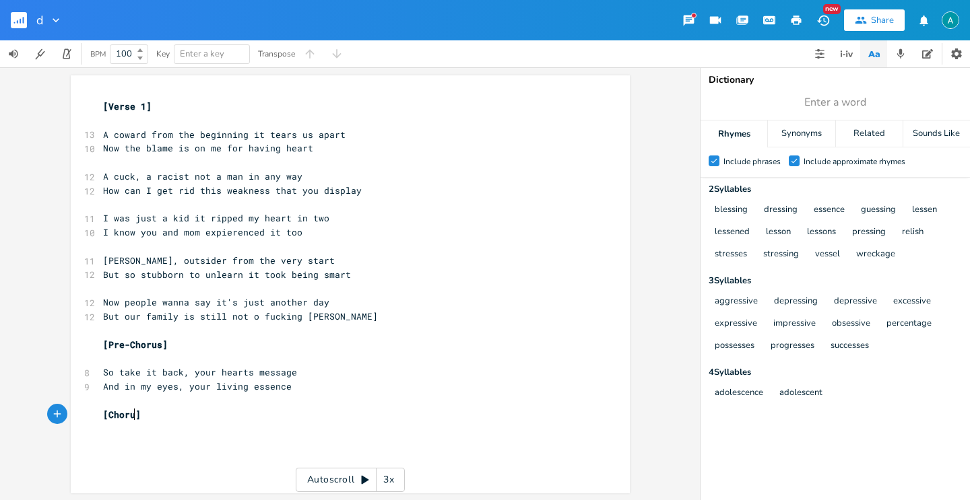
type textarea "Chorus"
type textarea "And they say:"
type textarea "Oh don't wanna be the crystal boy"
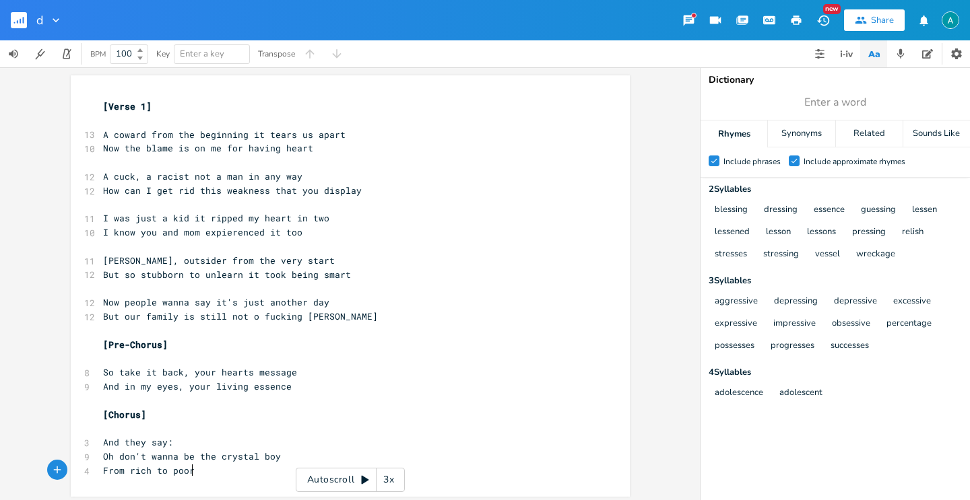
scroll to position [0, 70]
type textarea "From rich to poor lvi"
type textarea "iving"
click at [552, 227] on pre "I know you and mom expierenced it too" at bounding box center [343, 233] width 486 height 14
type textarea "in"
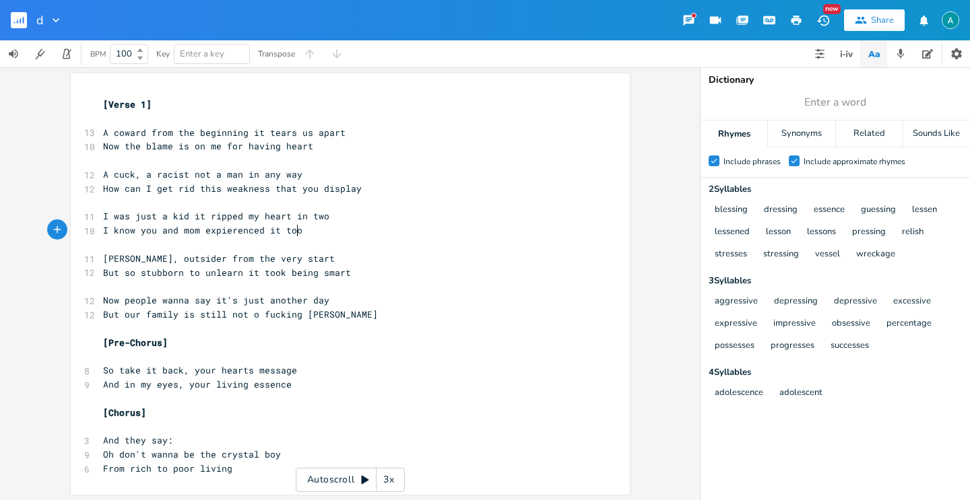
scroll to position [5, 0]
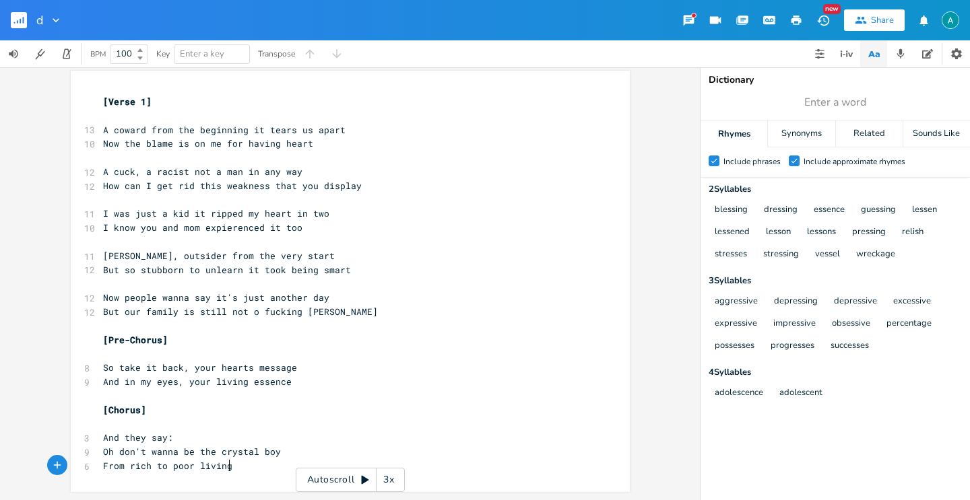
click at [241, 469] on pre "From rich to poor living" at bounding box center [343, 466] width 486 height 14
type textarea "in"
click at [866, 92] on span "Enter a word" at bounding box center [835, 102] width 269 height 24
type input "toy"
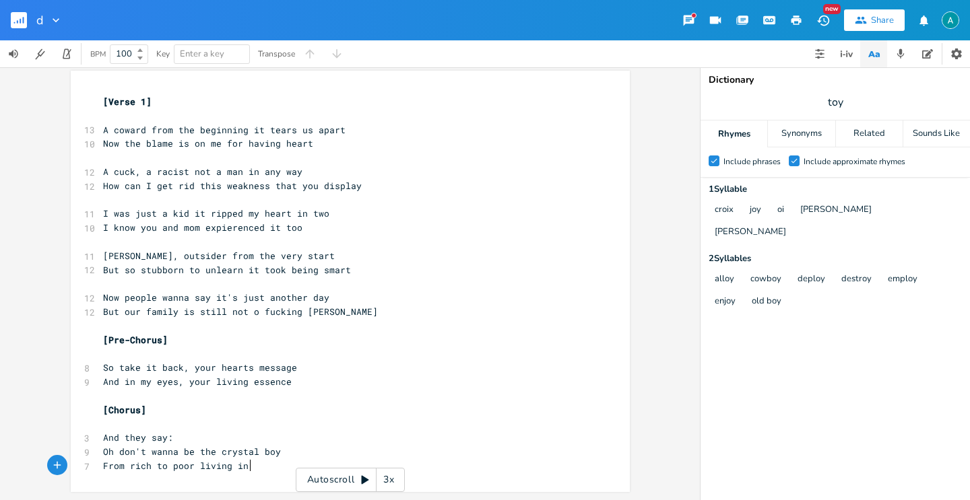
click at [263, 469] on pre "From rich to poor living in" at bounding box center [343, 466] width 486 height 14
drag, startPoint x: 192, startPoint y: 469, endPoint x: 251, endPoint y: 473, distance: 58.7
click at [251, 473] on pre "From rich to poor living in" at bounding box center [343, 466] width 486 height 14
type textarea "self destruct"
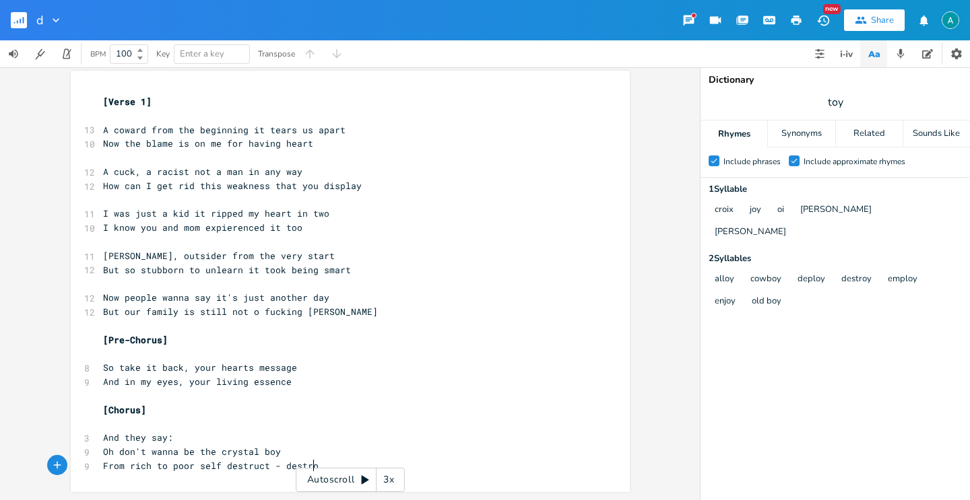
type textarea "- destroy"
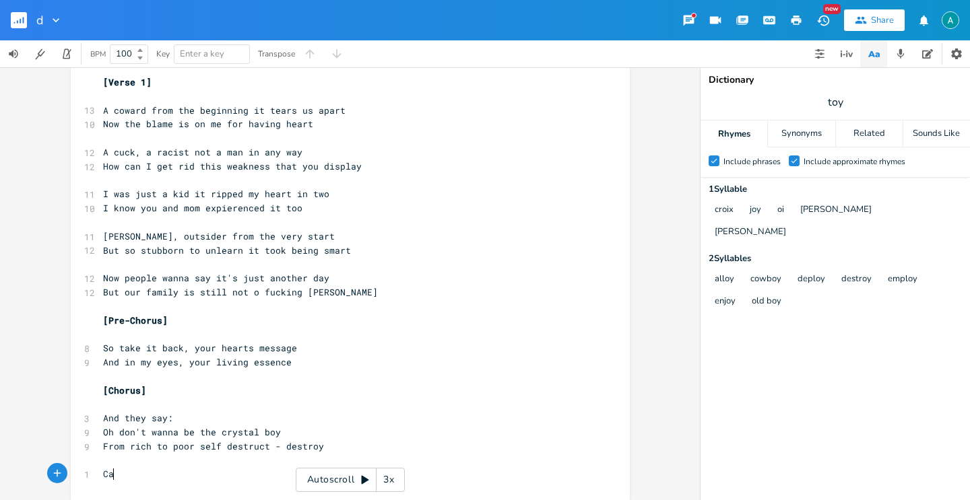
type textarea "Can"
type textarea "'t keep from"
type textarea ":"
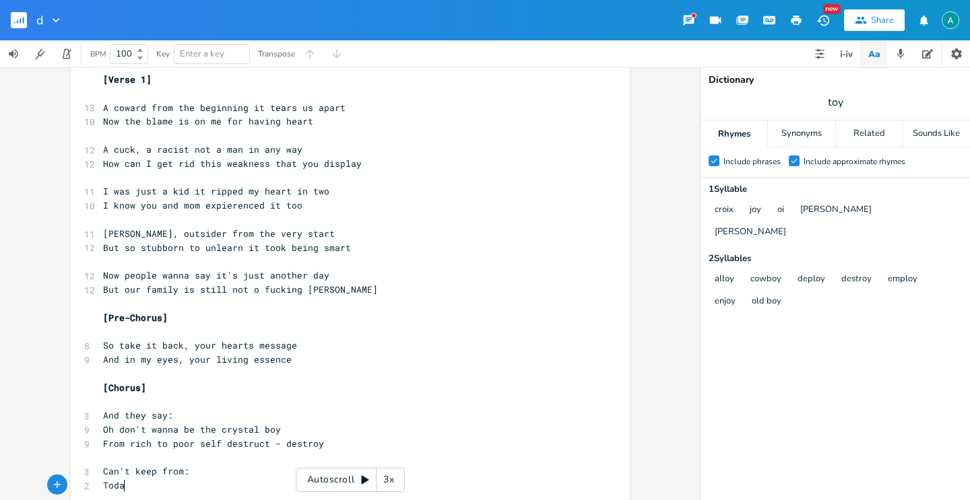
type textarea "[DATE]"
type textarea ", it's all gift to above"
type textarea "´"
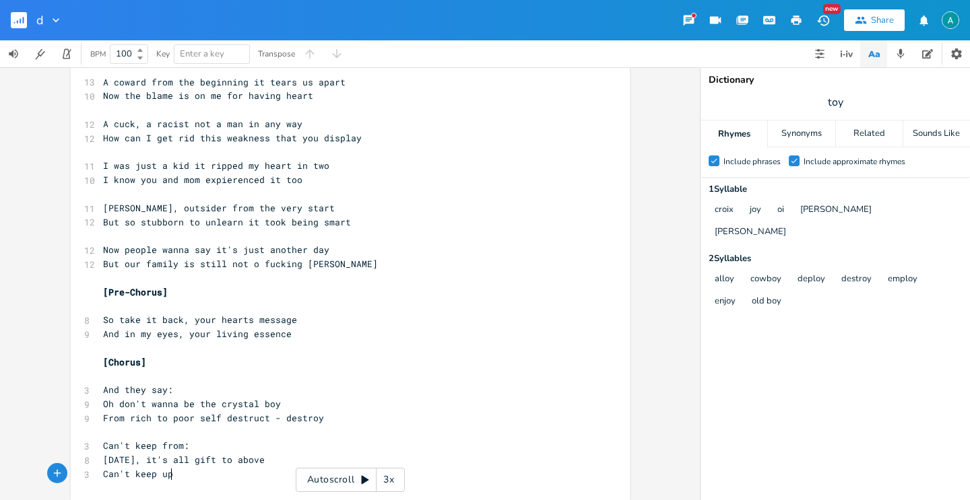
scroll to position [0, 57]
type textarea "Can't keep up with the requested love"
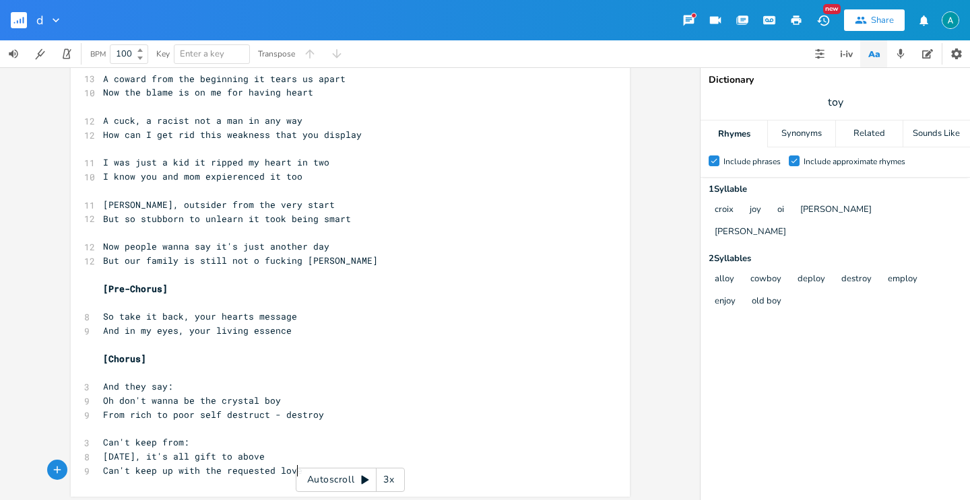
scroll to position [61, 0]
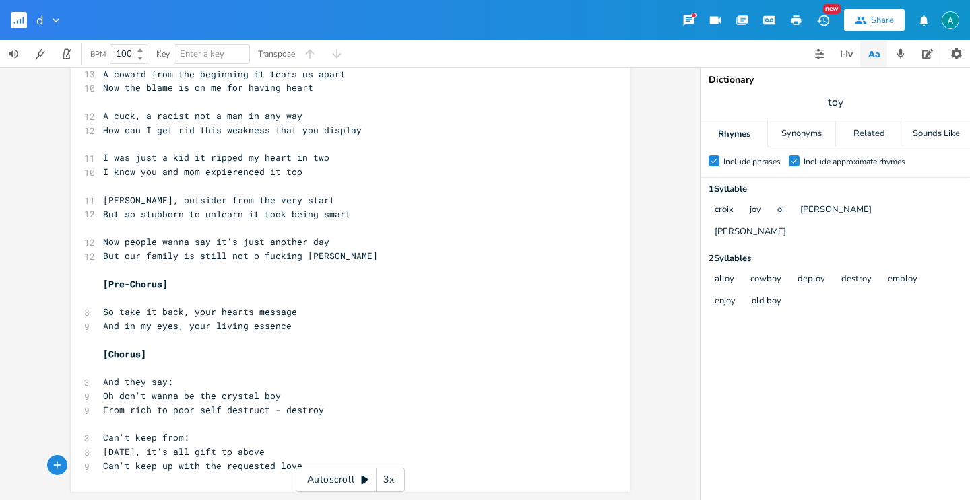
click at [308, 433] on pre "Can't keep from:" at bounding box center [343, 438] width 486 height 14
click at [181, 456] on span "[DATE], it's all gift to above" at bounding box center [184, 452] width 162 height 12
type textarea "a"
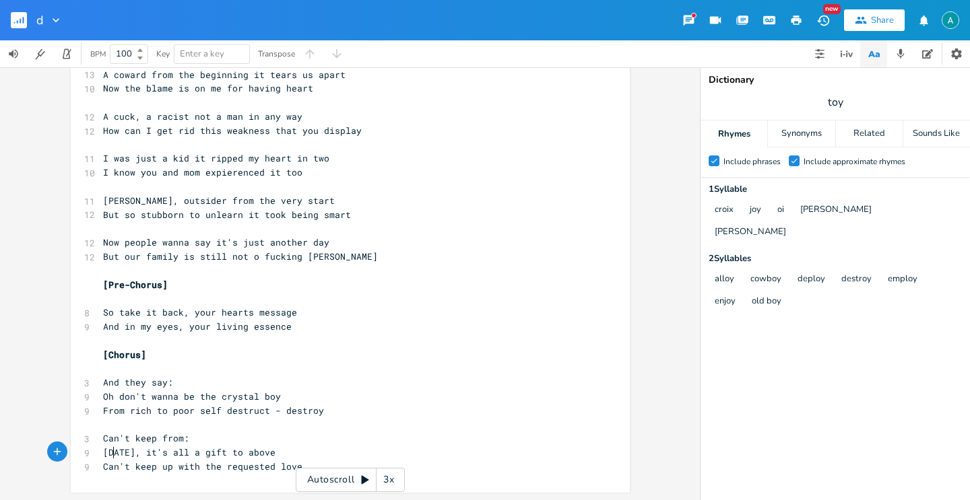
click at [111, 451] on span "[DATE], it's all a gift to above" at bounding box center [189, 453] width 172 height 12
type textarea "This way"
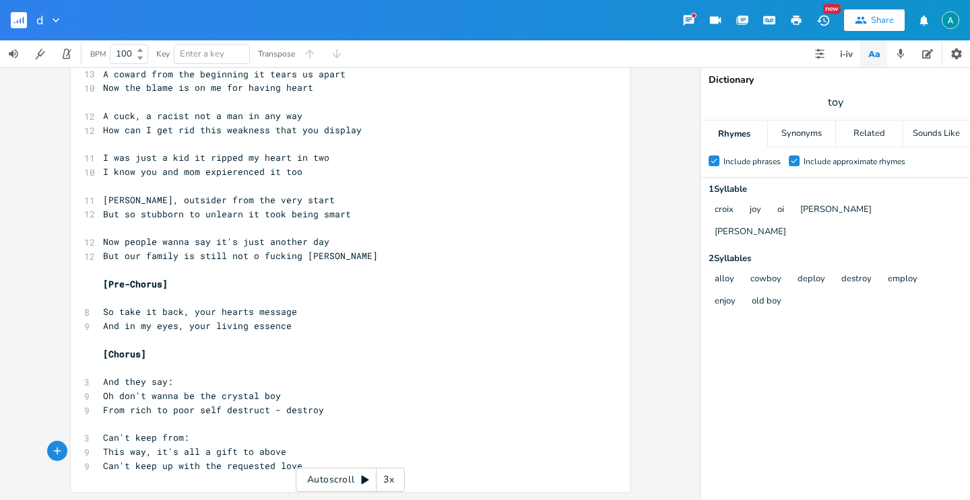
click at [230, 471] on span "Can't keep up with the requested love" at bounding box center [202, 466] width 199 height 12
type textarea "necessary"
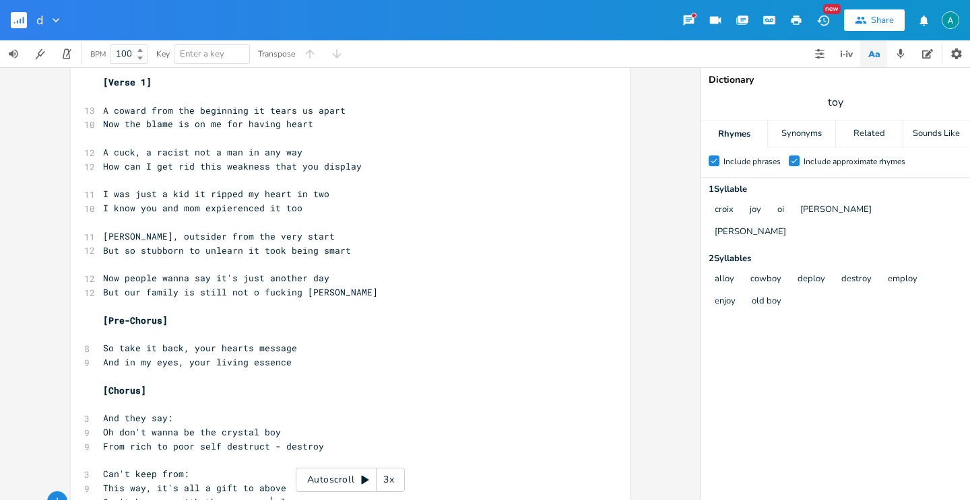
scroll to position [61, 0]
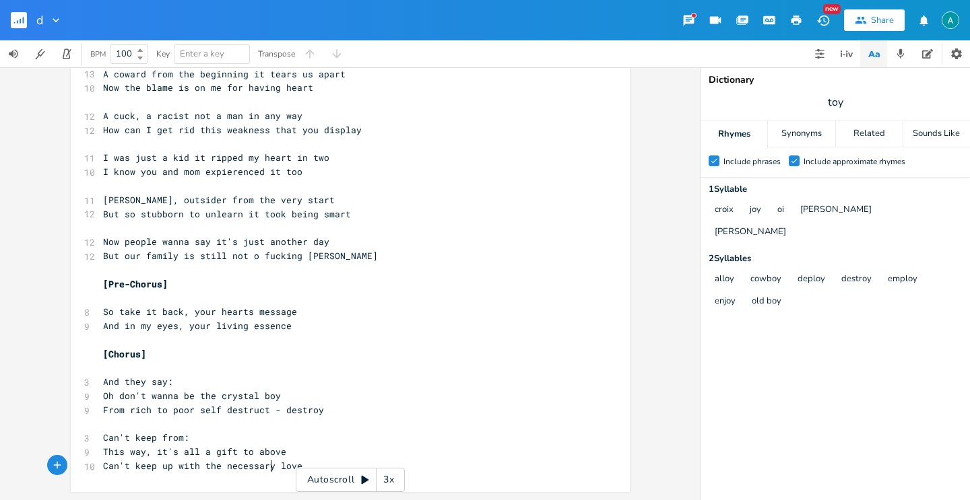
click at [271, 421] on pre "​" at bounding box center [343, 425] width 486 height 14
click at [274, 414] on span "From rich to poor self destruct - destroy" at bounding box center [213, 410] width 221 height 12
type textarea "and"
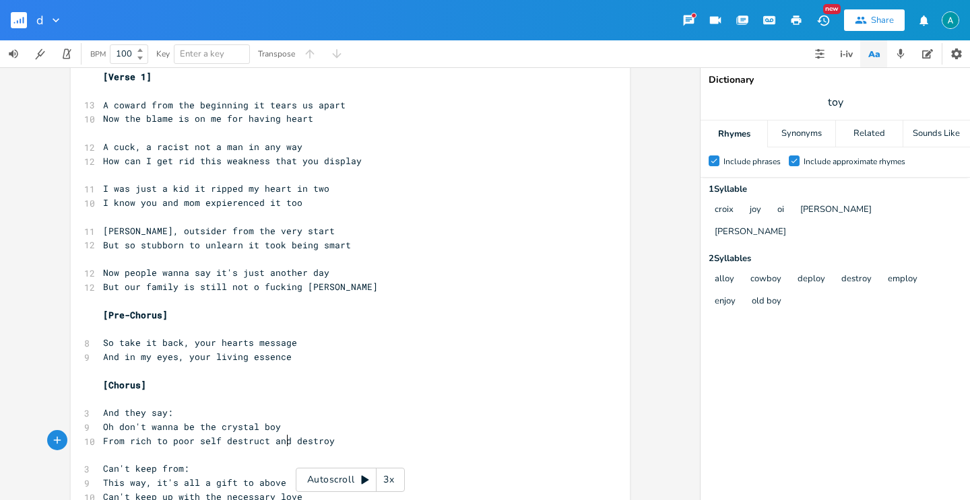
scroll to position [0, 0]
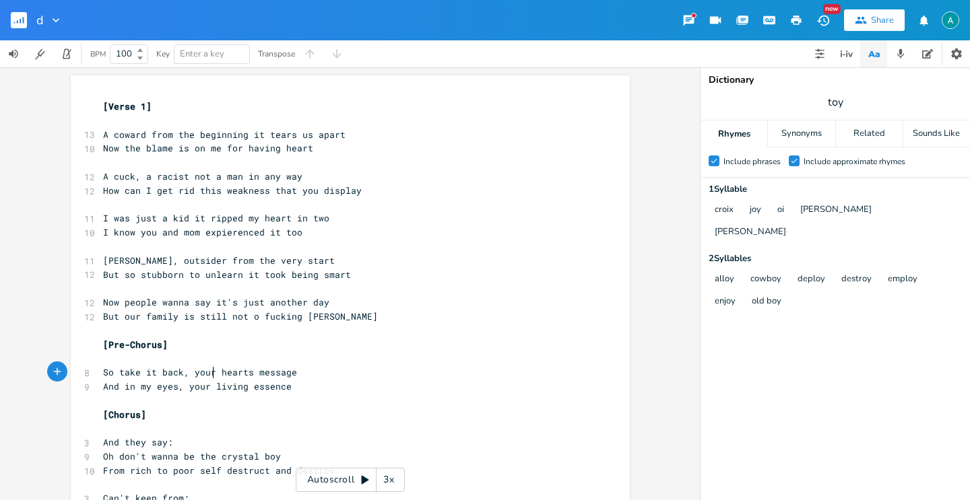
click at [209, 370] on span "So take it back, your hearts message" at bounding box center [200, 372] width 194 height 12
type textarea "message is a"
click at [857, 97] on span "toy" at bounding box center [835, 102] width 269 height 24
type input "heart"
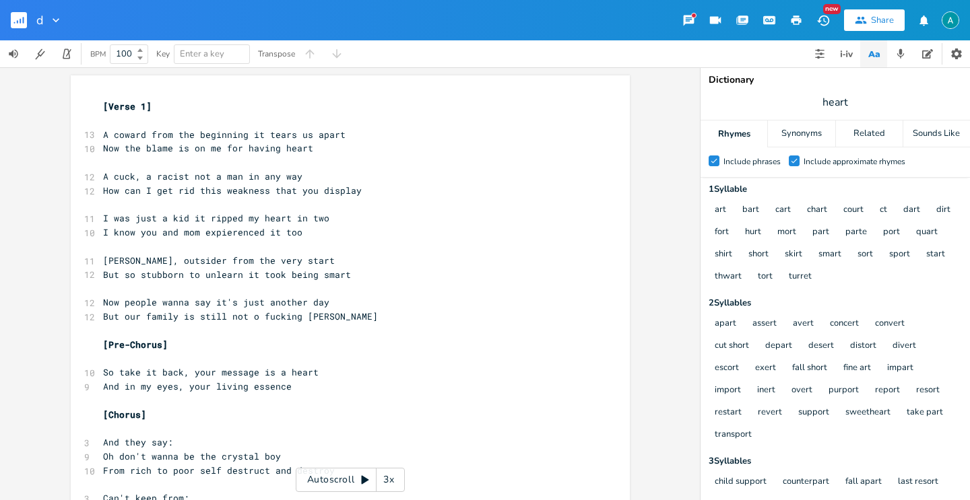
click at [806, 160] on div "Include approximate rhymes" at bounding box center [855, 162] width 102 height 8
click at [789, 160] on input "Check Include approximate rhymes" at bounding box center [789, 161] width 0 height 9
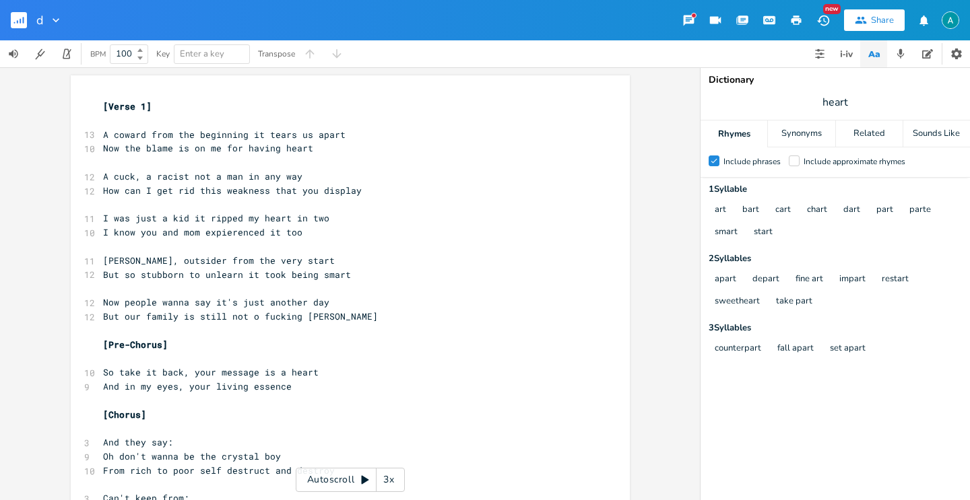
scroll to position [0, 0]
type textarea "your living essence"
drag, startPoint x: 185, startPoint y: 389, endPoint x: 292, endPoint y: 393, distance: 107.2
click at [292, 393] on pre "And in my eyes, your living essence" at bounding box center [343, 387] width 486 height 14
click at [294, 405] on pre "​" at bounding box center [343, 401] width 486 height 14
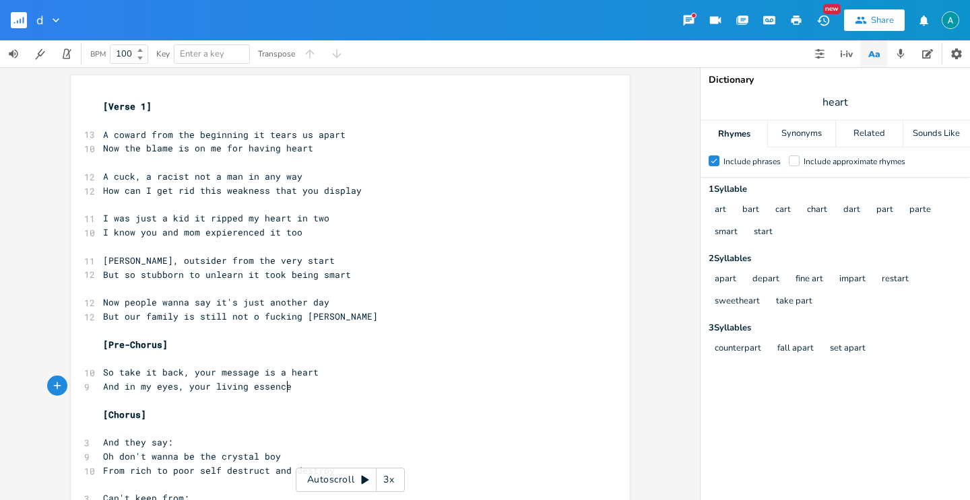
type textarea "essence"
type textarea "living essence"
drag, startPoint x: 288, startPoint y: 387, endPoint x: 208, endPoint y: 390, distance: 80.2
click at [208, 390] on pre "And in my eyes, your living essence" at bounding box center [343, 387] width 486 height 14
click at [230, 394] on pre "​" at bounding box center [343, 401] width 486 height 14
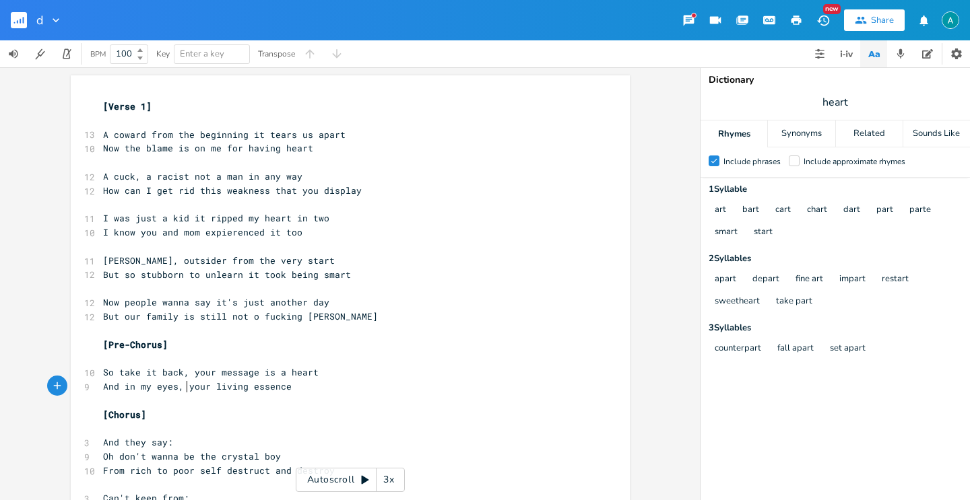
click at [185, 390] on span "And in my eyes, your living essence" at bounding box center [197, 387] width 189 height 12
drag, startPoint x: 187, startPoint y: 390, endPoint x: 285, endPoint y: 387, distance: 98.4
click at [285, 387] on pre "And in my eyes, your living essence" at bounding box center [343, 387] width 486 height 14
type textarea "now you have to take part"
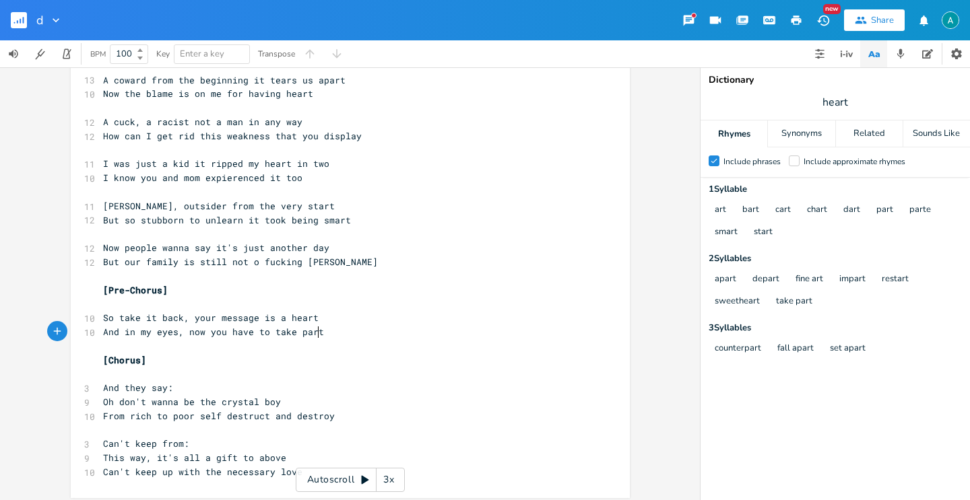
scroll to position [61, 0]
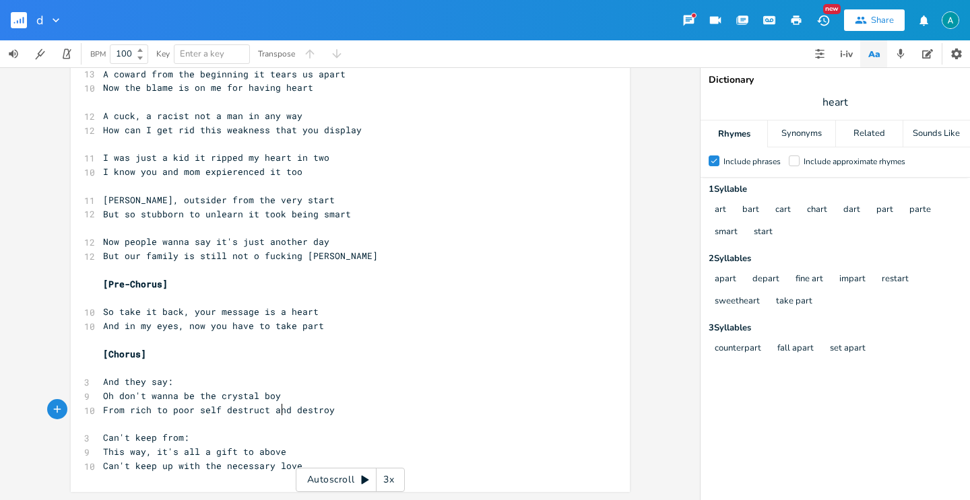
click at [278, 408] on span "From rich to poor self destruct and destroy" at bounding box center [219, 410] width 232 height 12
type textarea "and"
click at [278, 408] on span "From rich to poor self destruct and destroy" at bounding box center [219, 410] width 232 height 12
type textarea "-"
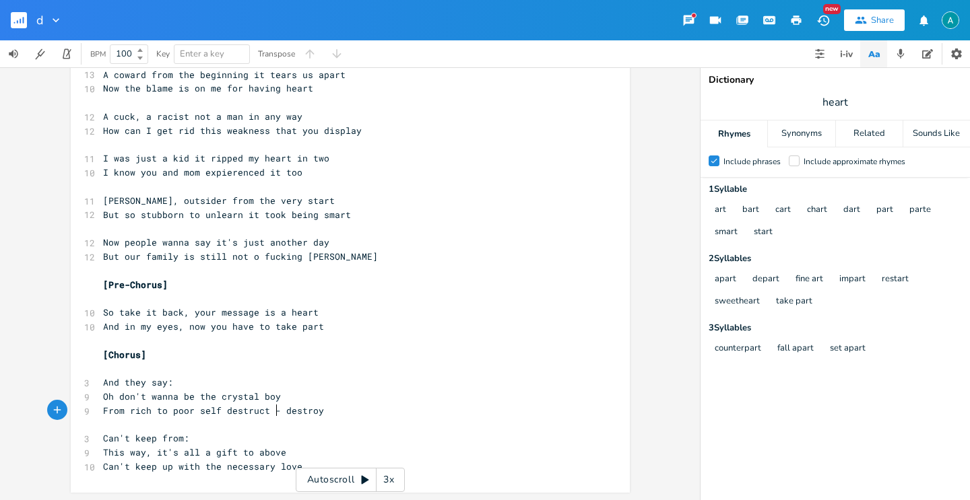
scroll to position [0, 3]
type textarea ","
click at [334, 384] on pre "And they say:" at bounding box center [343, 382] width 486 height 14
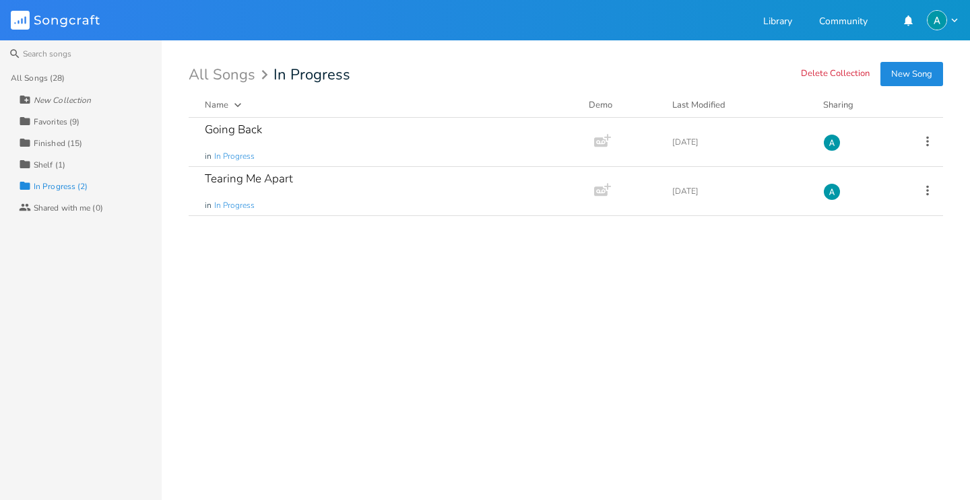
click at [61, 140] on div "Finished (15)" at bounding box center [58, 143] width 48 height 8
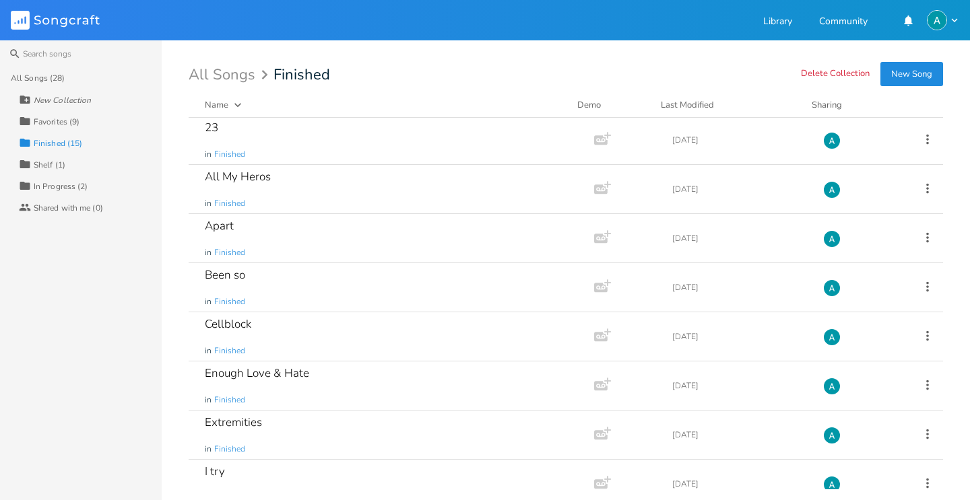
scroll to position [3, 0]
click at [98, 183] on div "Collection In Progress (2)" at bounding box center [90, 186] width 143 height 22
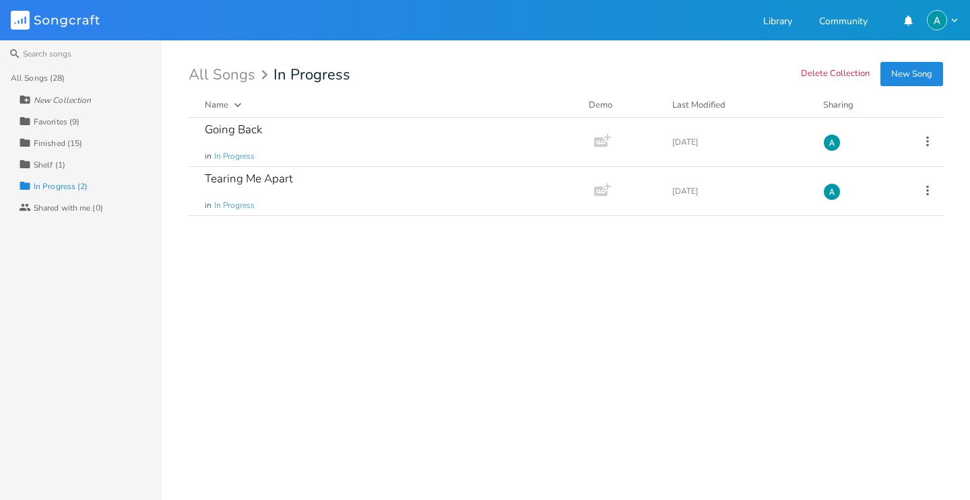
click at [91, 165] on div "Collection Shelf (1)" at bounding box center [90, 165] width 143 height 22
click at [101, 146] on div "Collection Finished (15)" at bounding box center [90, 143] width 143 height 22
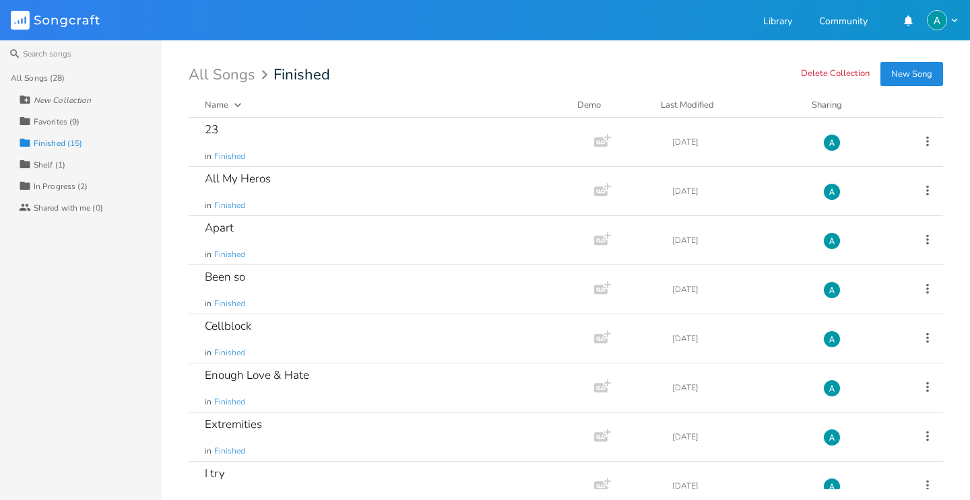
click at [93, 114] on div "Collection Favorites (9)" at bounding box center [90, 121] width 143 height 22
click at [60, 85] on div "All Songs (28)" at bounding box center [86, 78] width 151 height 22
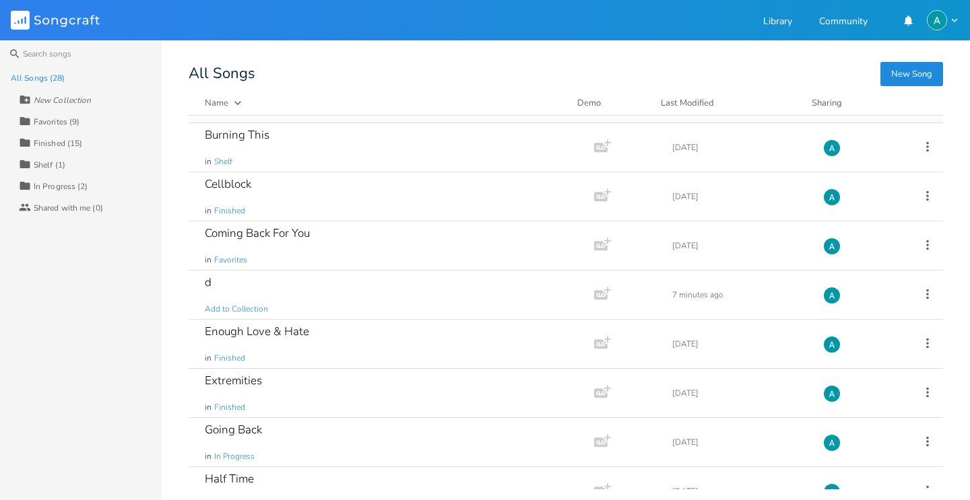
scroll to position [106, 0]
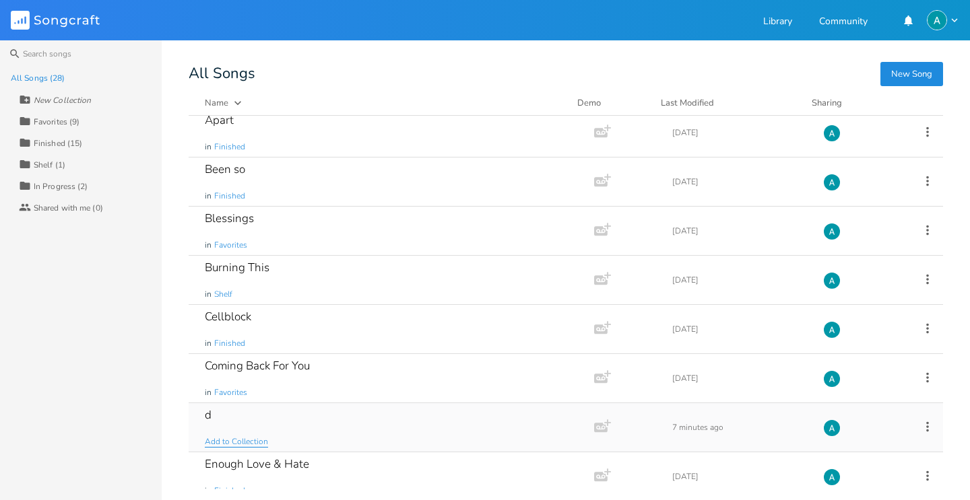
click at [247, 447] on span "Add to Collection" at bounding box center [236, 441] width 63 height 11
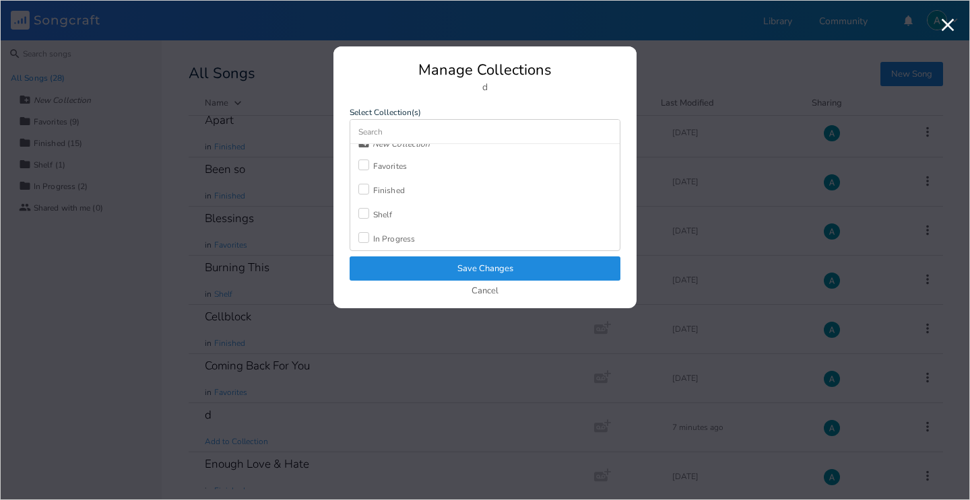
scroll to position [12, 0]
click at [367, 238] on div at bounding box center [363, 237] width 11 height 11
click at [385, 273] on button "Save Changes" at bounding box center [485, 269] width 271 height 24
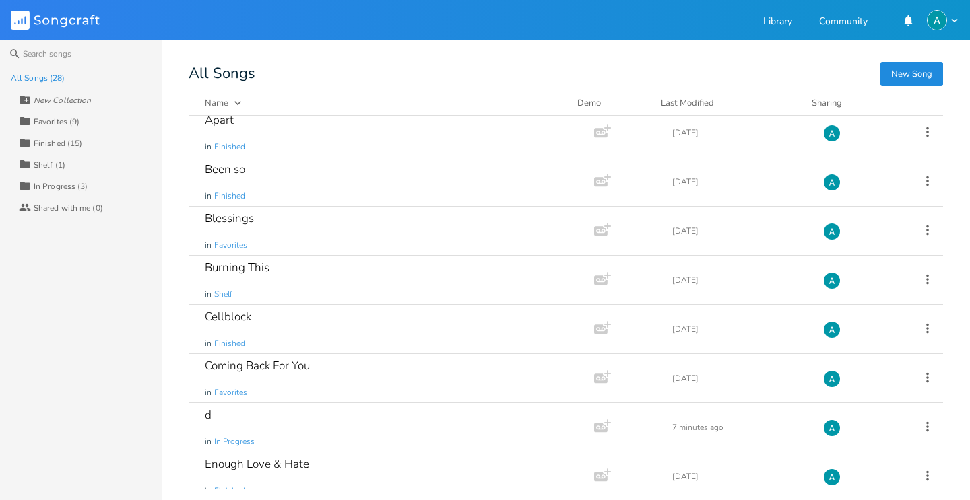
click at [77, 176] on div "Collection In Progress (3)" at bounding box center [90, 186] width 143 height 22
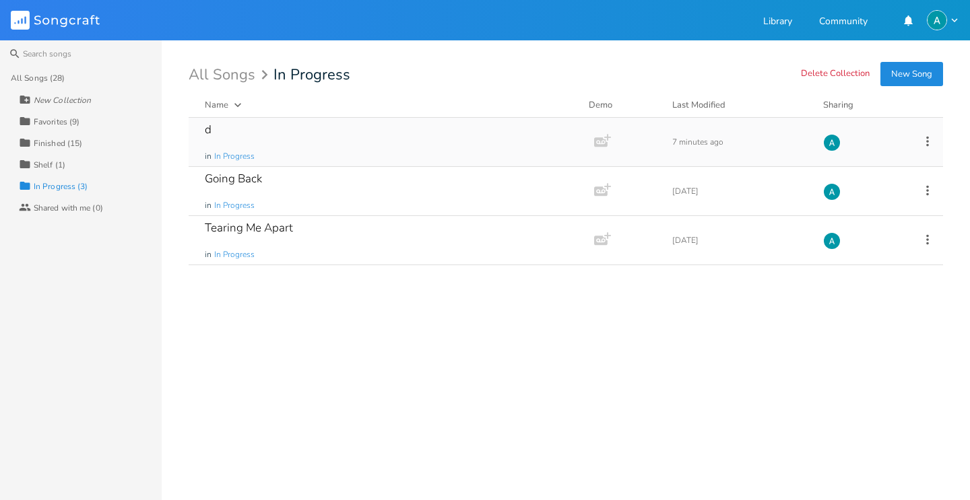
click at [330, 119] on div "d in In Progress" at bounding box center [389, 142] width 368 height 48
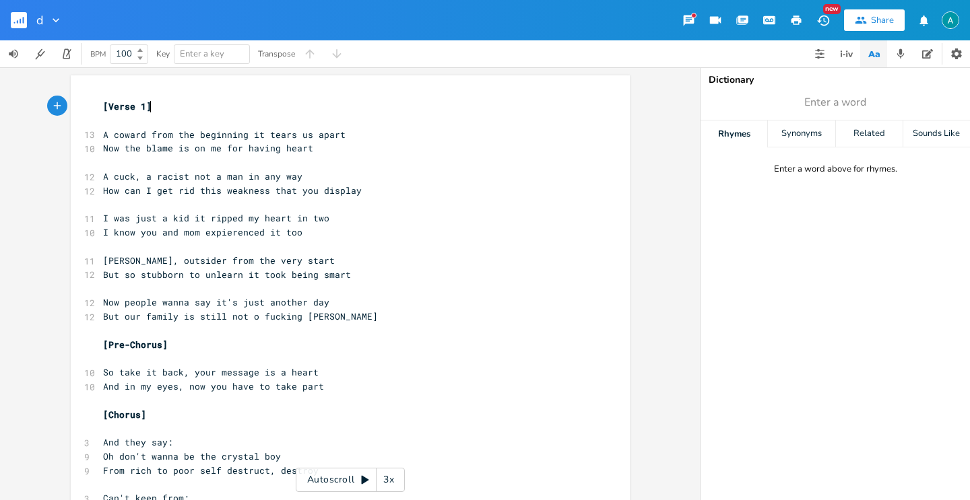
click at [182, 175] on span "A cuck, a racist not a man in any way" at bounding box center [202, 176] width 199 height 12
type textarea ","
drag, startPoint x: 317, startPoint y: 215, endPoint x: 319, endPoint y: 203, distance: 11.6
click at [319, 204] on div "[Verse 1] ​ 13 A coward from the beginning it tears us apart 10 Now the blame i…" at bounding box center [343, 317] width 486 height 434
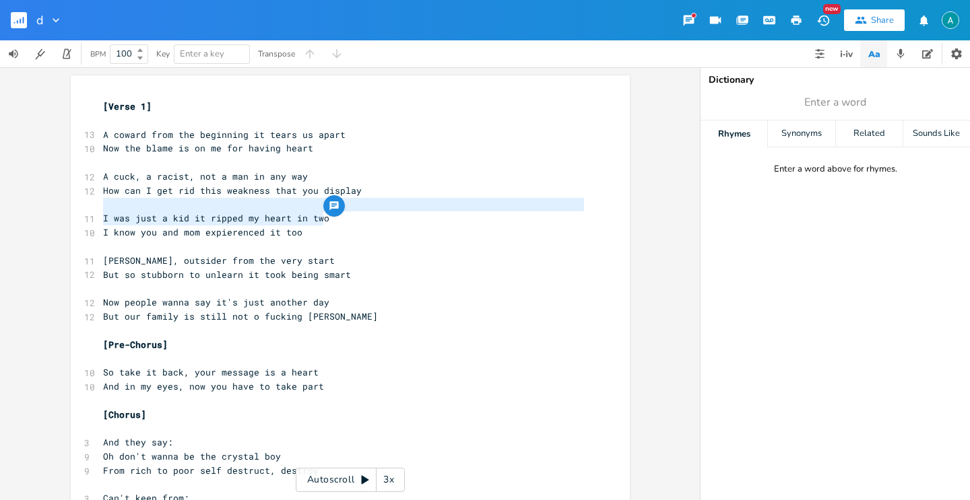
type textarea "I was just a kid it ripped my heart in two"
click at [281, 228] on span "I know you and mom expierenced it too" at bounding box center [202, 232] width 199 height 12
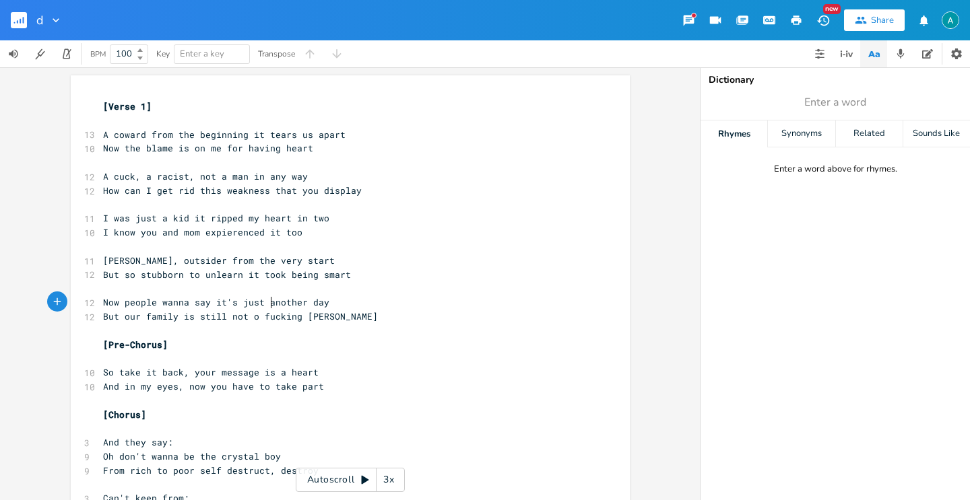
click at [267, 299] on span "Now people wanna say it's just another day" at bounding box center [216, 302] width 226 height 12
type textarea "another"
click at [267, 299] on span "Now people wanna say it's just another day" at bounding box center [216, 302] width 226 height 12
click at [235, 308] on pre "Now people wanna say it's just another day" at bounding box center [343, 303] width 486 height 14
type textarea "just another"
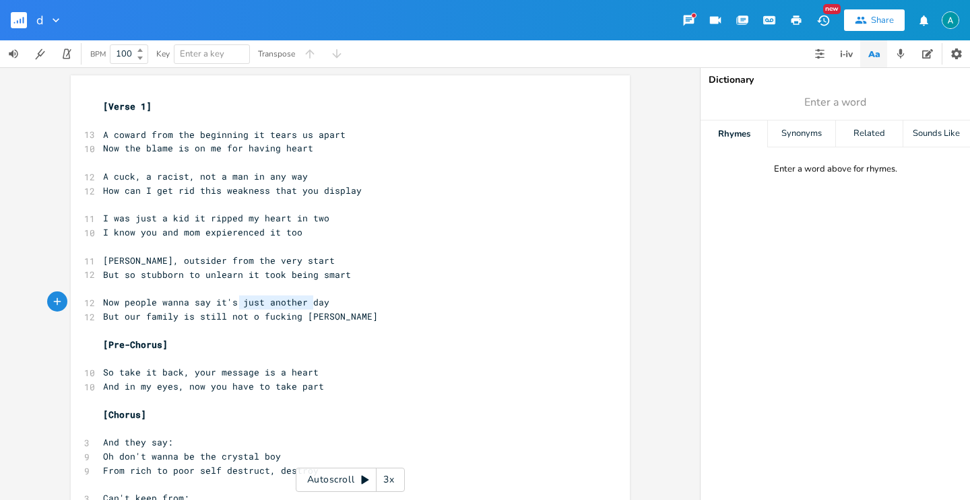
drag, startPoint x: 237, startPoint y: 305, endPoint x: 306, endPoint y: 302, distance: 68.8
click at [306, 302] on span "Now people wanna say it's just another day" at bounding box center [216, 302] width 226 height 12
click at [304, 302] on span "Now people wanna say it's just another day" at bounding box center [216, 302] width 226 height 12
click at [141, 307] on span "Now people wanna say it's just another day" at bounding box center [216, 302] width 226 height 12
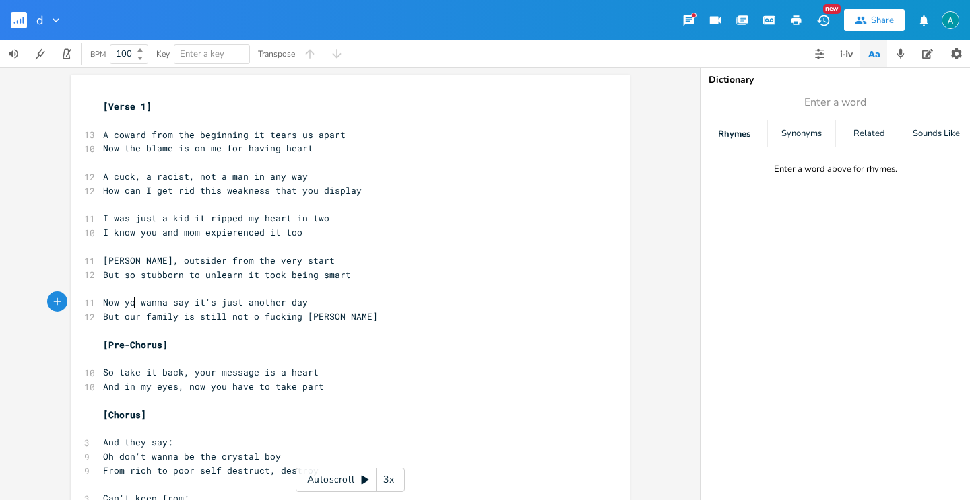
type textarea "you"
type textarea "j"
drag, startPoint x: 221, startPoint y: 306, endPoint x: 205, endPoint y: 304, distance: 15.6
click at [205, 304] on span "Now you wanna say it's just another day" at bounding box center [208, 302] width 210 height 12
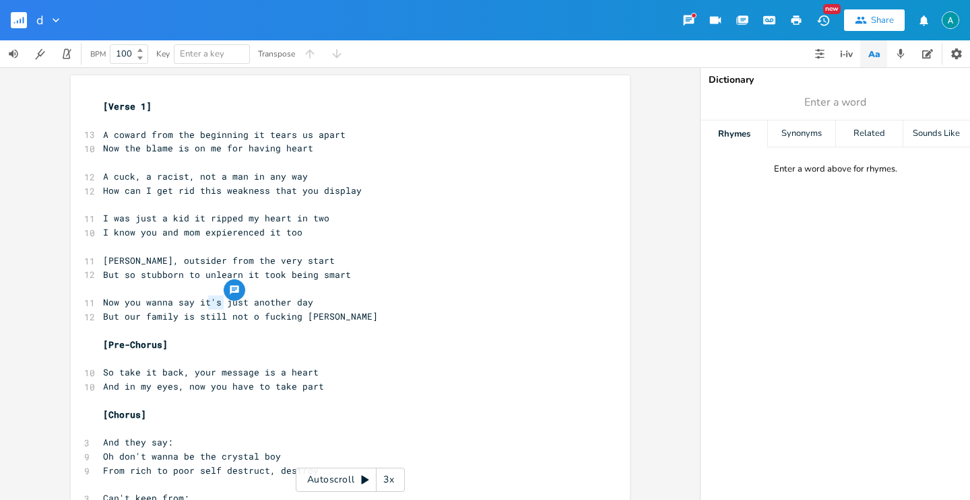
type textarea "'s"
click at [214, 304] on span "Now you wanna say it's just another day" at bounding box center [208, 302] width 210 height 12
click at [168, 300] on span "Now you wanna say it's just another day" at bounding box center [208, 302] width 210 height 12
type textarea "p"
type textarea "pretend that it"
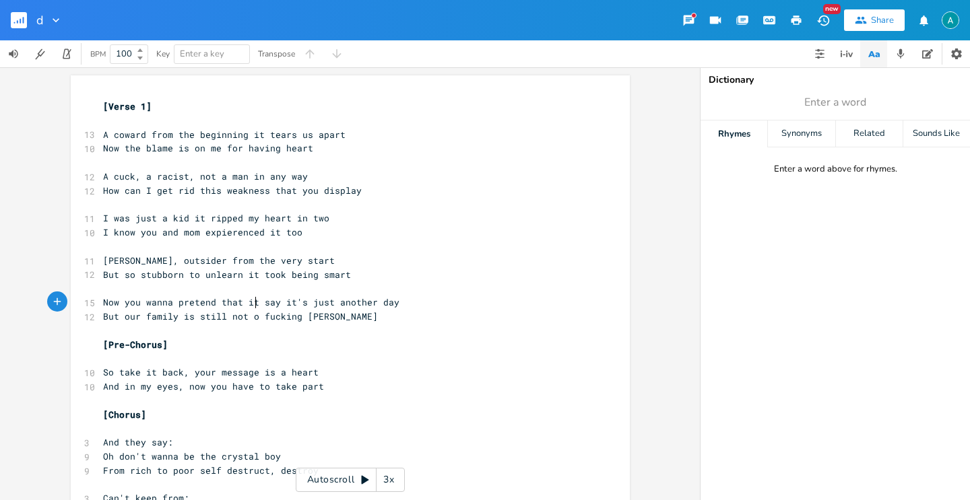
scroll to position [0, 61]
click at [259, 312] on span "But our family is still not o fucking [PERSON_NAME]" at bounding box center [240, 317] width 275 height 12
click at [178, 302] on span "Now you wanna say it's just another day" at bounding box center [208, 302] width 210 height 12
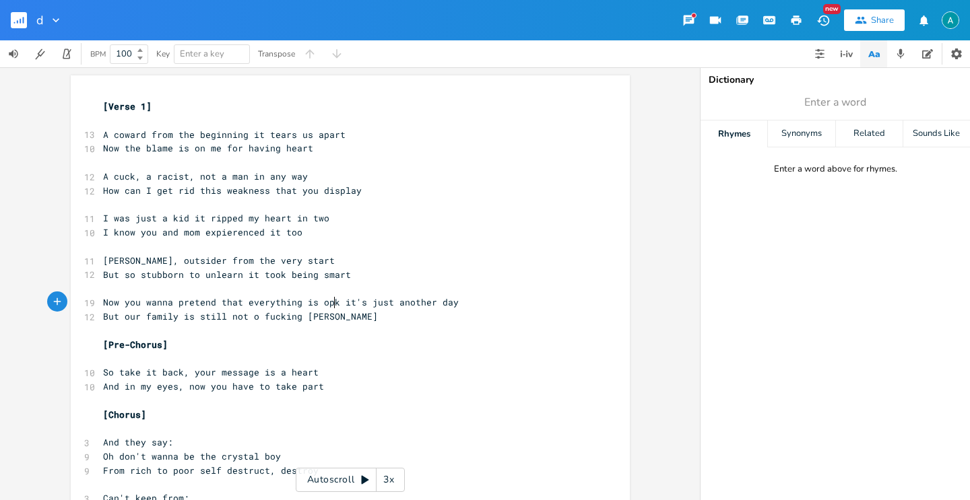
type textarea "pretend that everything is opka"
type textarea "[PERSON_NAME]"
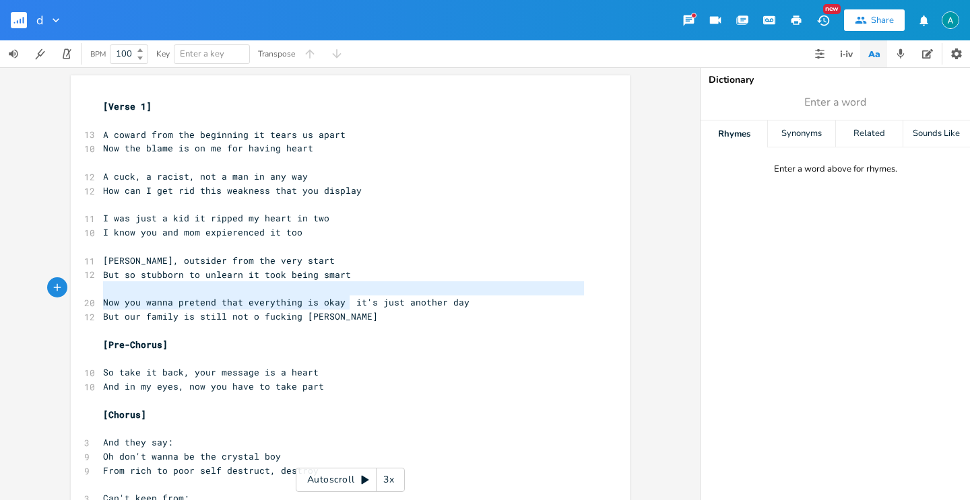
type textarea "it's just another day"
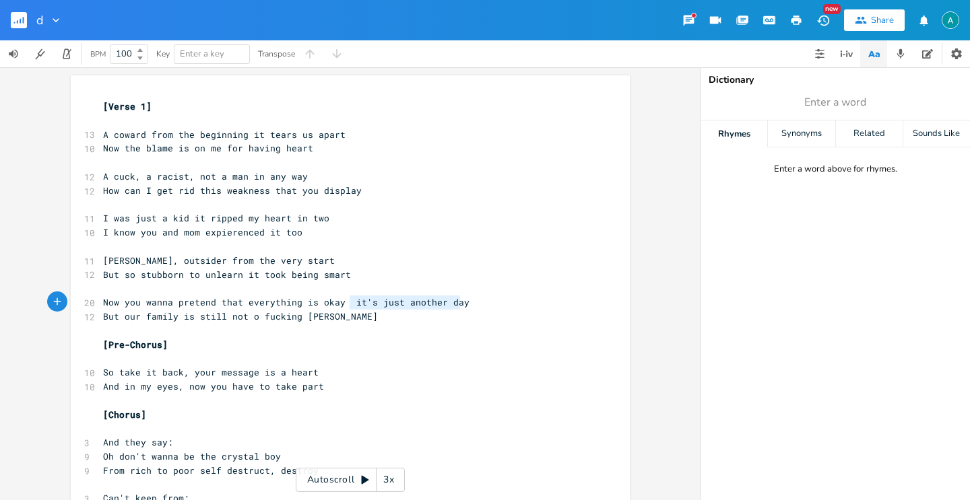
drag, startPoint x: 366, startPoint y: 296, endPoint x: 474, endPoint y: 305, distance: 108.8
click at [475, 305] on pre "Now you wanna pretend that everything is okay it's just another day" at bounding box center [343, 303] width 486 height 14
type textarea "o"
click at [122, 322] on pre "But our family is still not o fucking [PERSON_NAME]" at bounding box center [343, 317] width 486 height 14
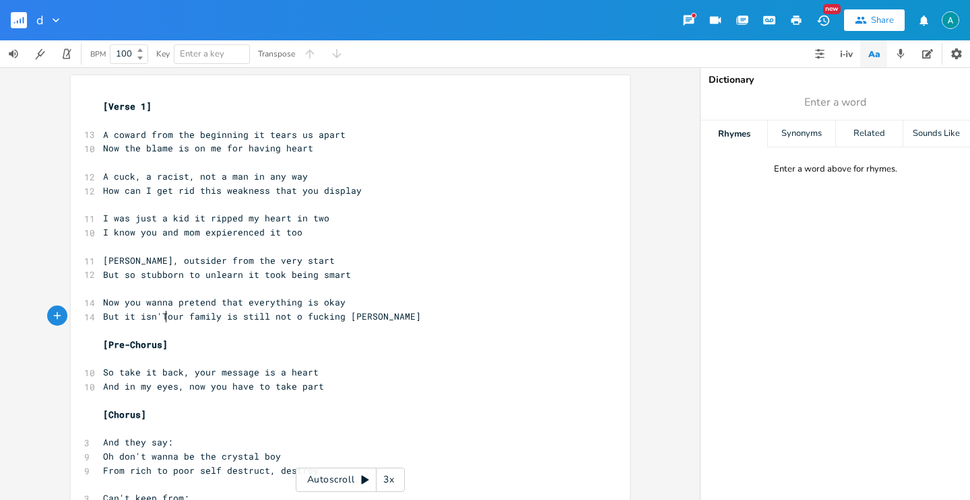
type textarea "it isn'T"
type textarea "t"
click at [255, 313] on span "But it isn't our family is still not o fucking kay" at bounding box center [264, 317] width 323 height 12
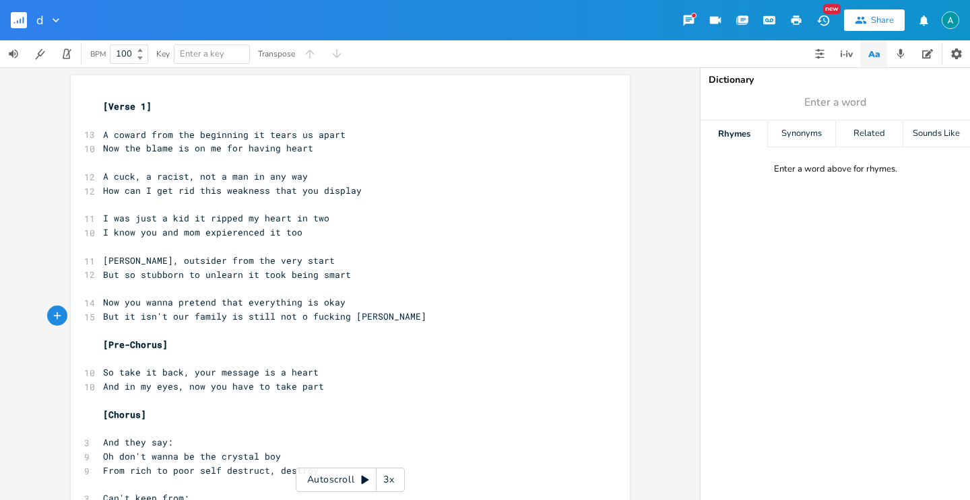
type textarea "still"
click at [255, 313] on span "But it isn't our family is still not o fucking kay" at bounding box center [264, 317] width 323 height 12
click at [434, 155] on div "[Verse 1] ​ 13 A coward from the beginning it tears us apart 10 Now the blame i…" at bounding box center [343, 317] width 486 height 434
